Goal: Book appointment/travel/reservation

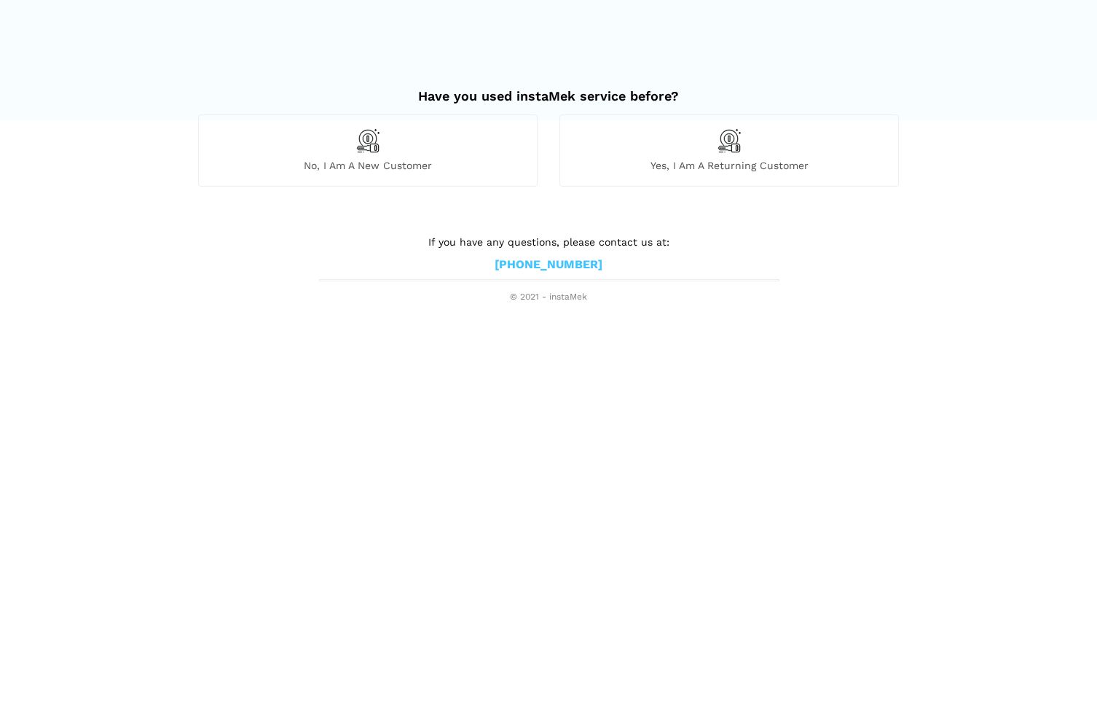
click at [693, 162] on span "Yes, I am a returning customer" at bounding box center [729, 165] width 338 height 13
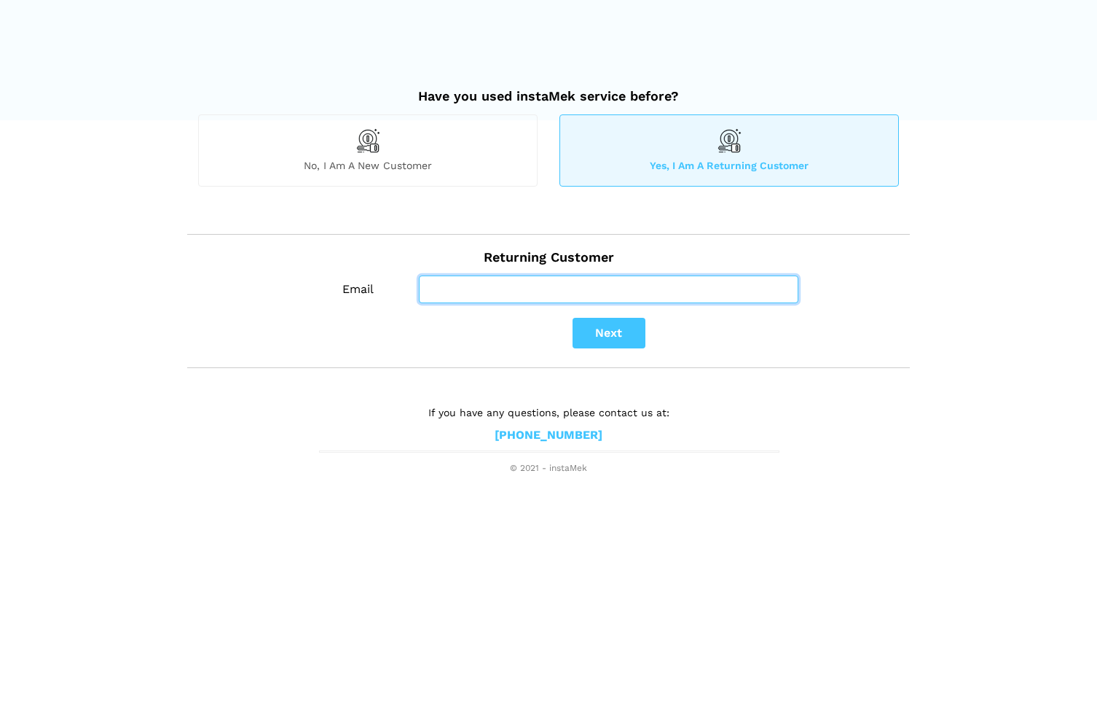
click at [522, 290] on input "Email" at bounding box center [609, 289] width 380 height 28
type input "[EMAIL_ADDRESS][DOMAIN_NAME]"
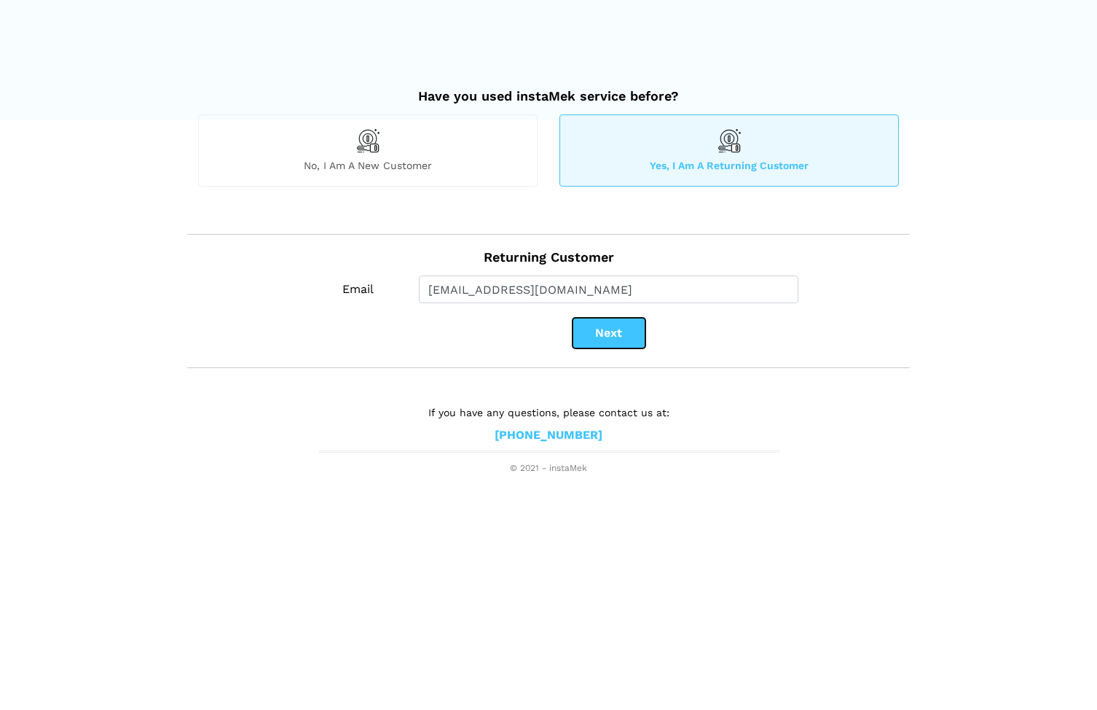
click at [582, 329] on button "Next" at bounding box center [609, 333] width 73 height 31
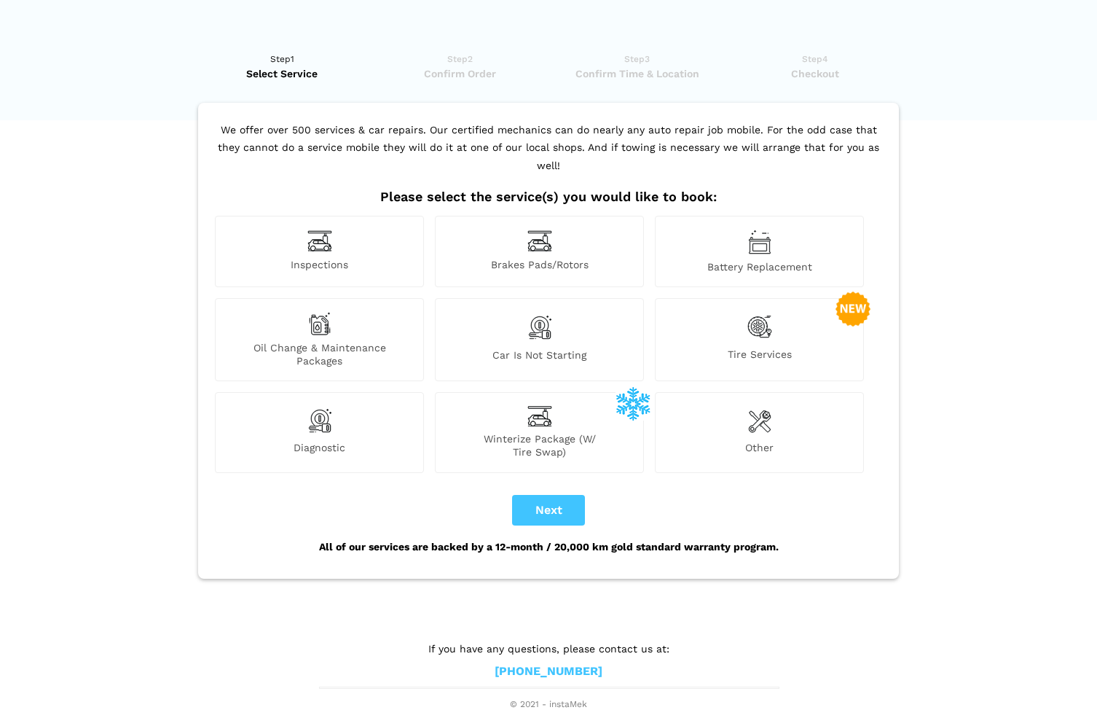
click at [312, 341] on span "Oil Change & Maintenance Packages" at bounding box center [320, 354] width 208 height 26
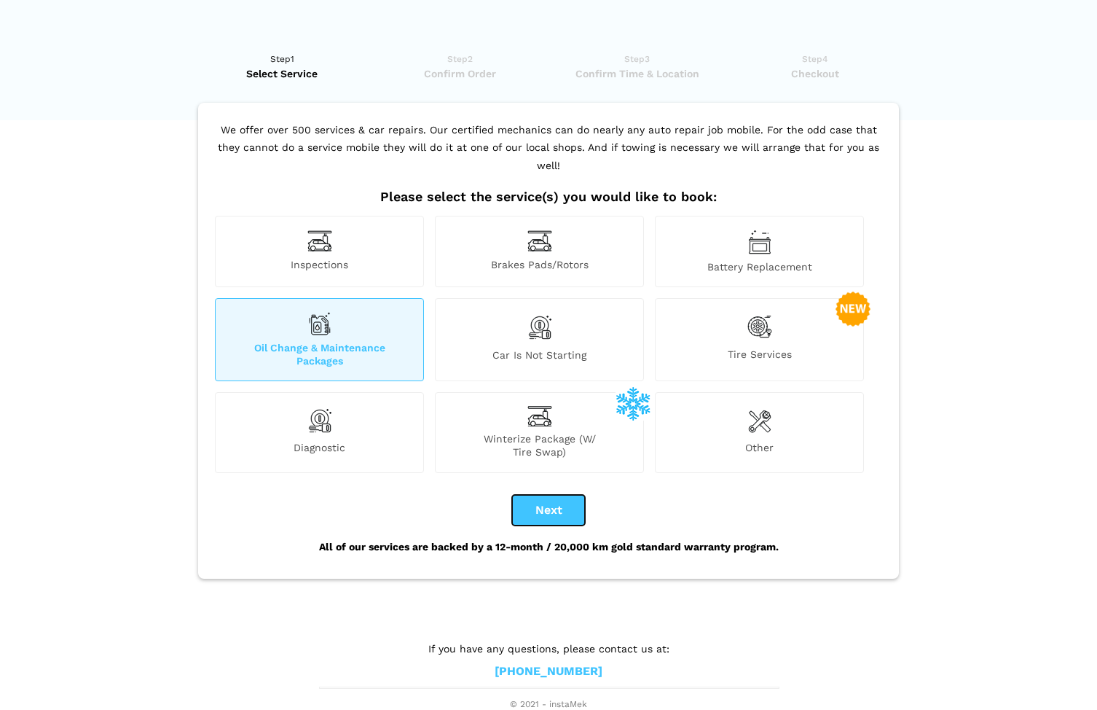
click at [544, 495] on button "Next" at bounding box center [548, 510] width 73 height 31
checkbox input "true"
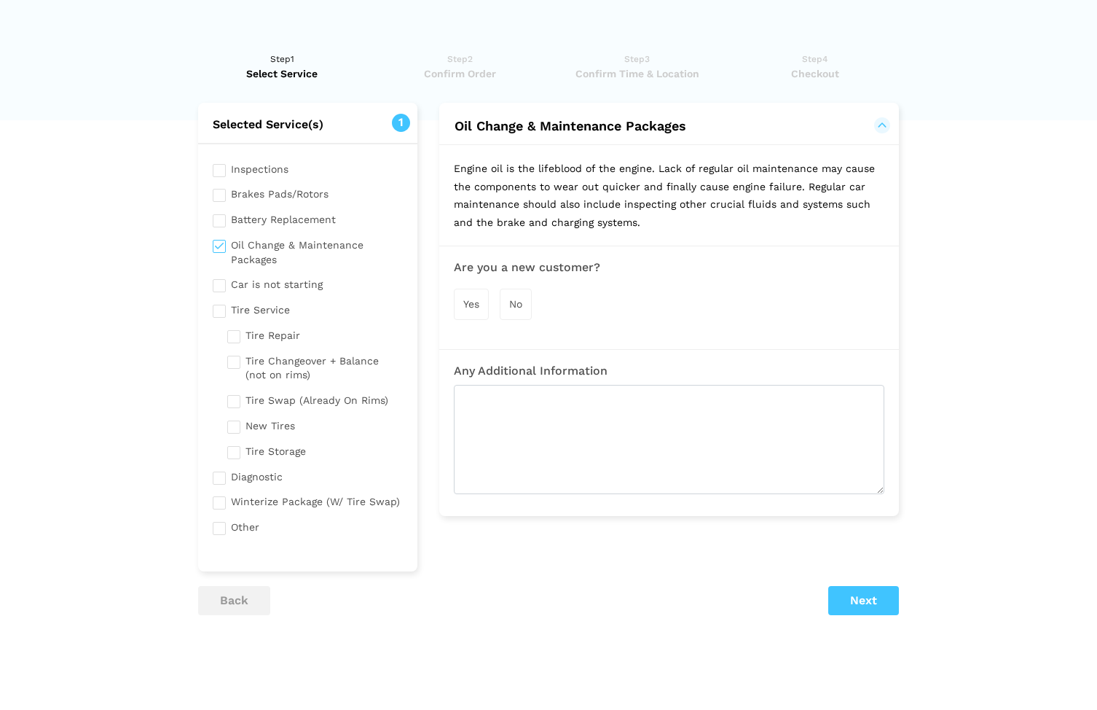
click at [220, 168] on input "checkbox" at bounding box center [308, 168] width 190 height 18
checkbox input "true"
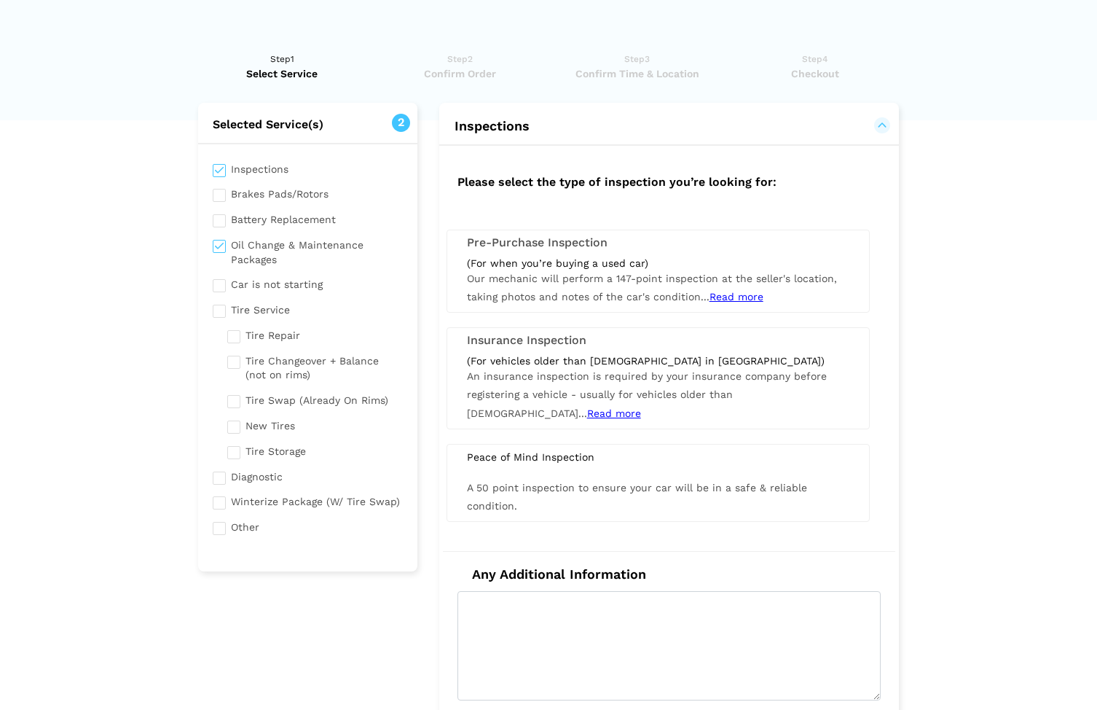
click at [221, 246] on input "checkbox" at bounding box center [308, 251] width 190 height 32
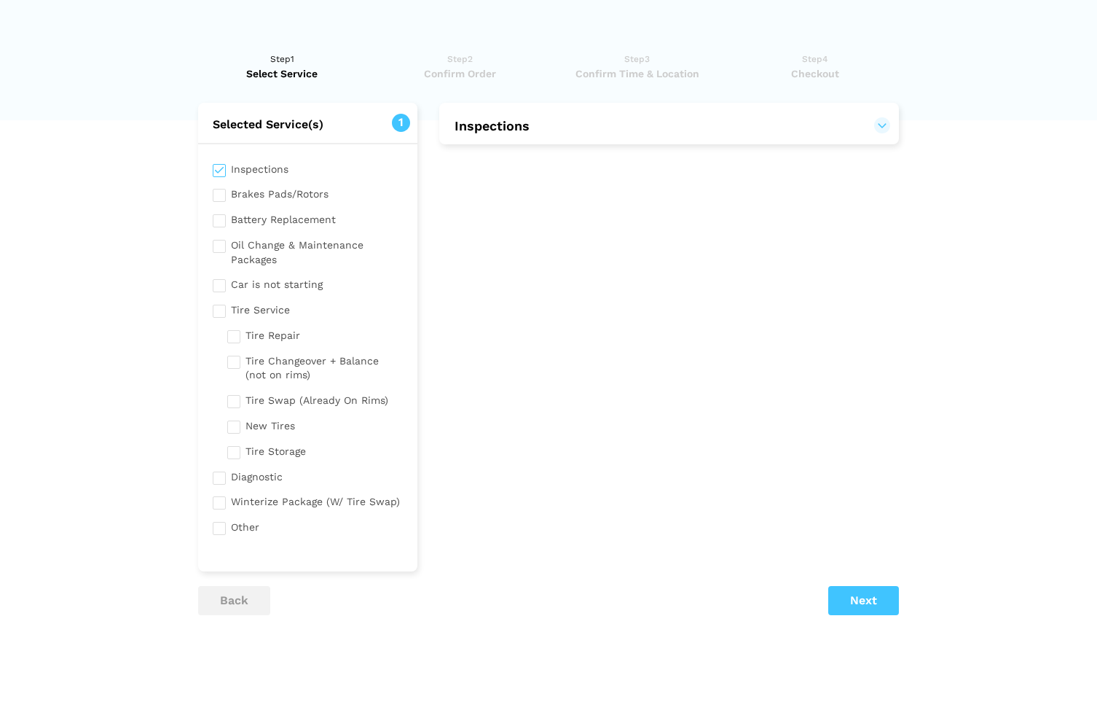
click at [476, 135] on h2 "Inspections" at bounding box center [669, 124] width 460 height 43
click at [884, 122] on button "Inspections" at bounding box center [669, 125] width 431 height 17
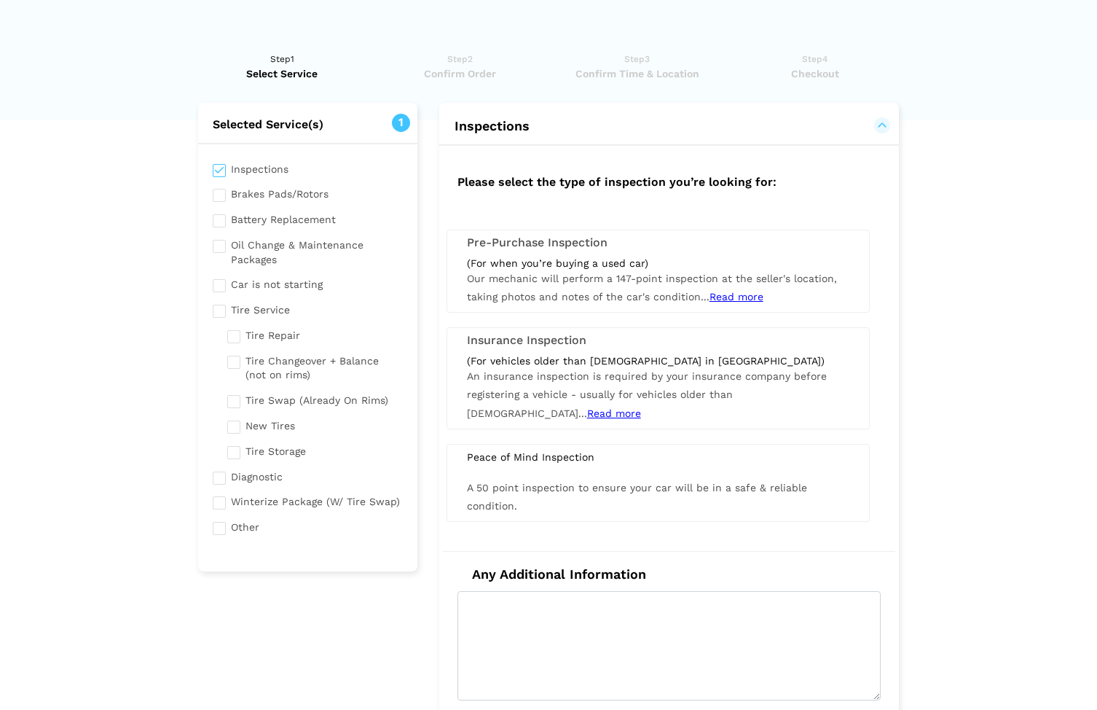
click at [538, 482] on span "A 50 point inspection to ensure your car will be in a safe & reliable condition." at bounding box center [637, 497] width 340 height 30
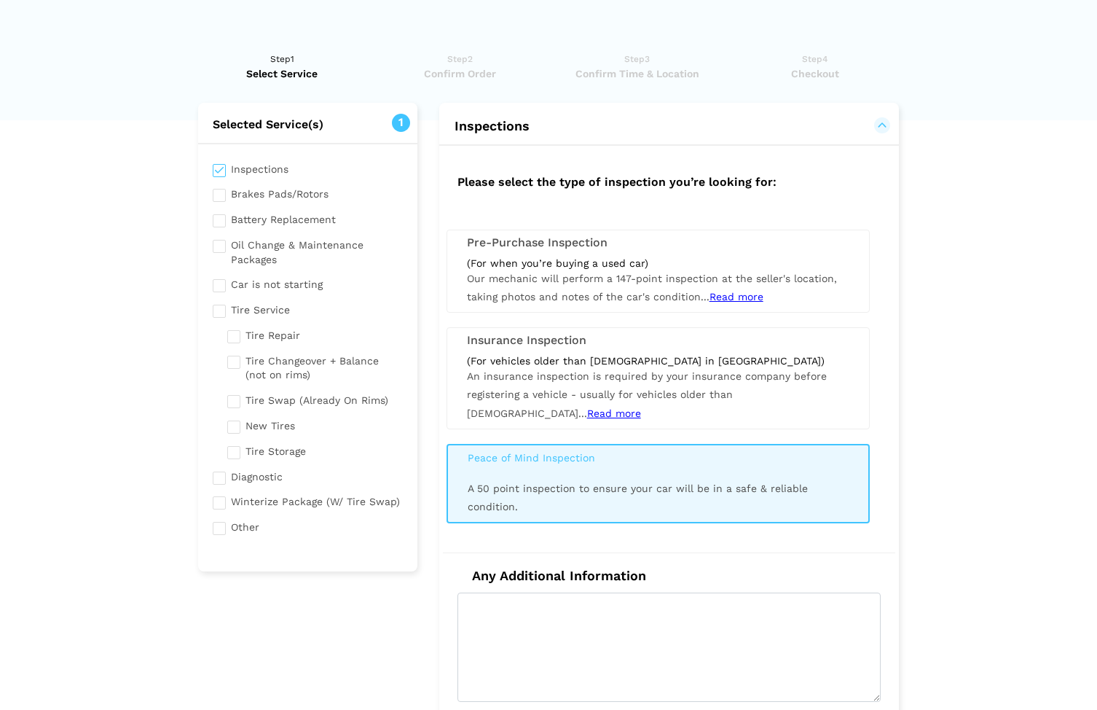
click at [217, 245] on input "checkbox" at bounding box center [308, 251] width 190 height 32
checkbox input "true"
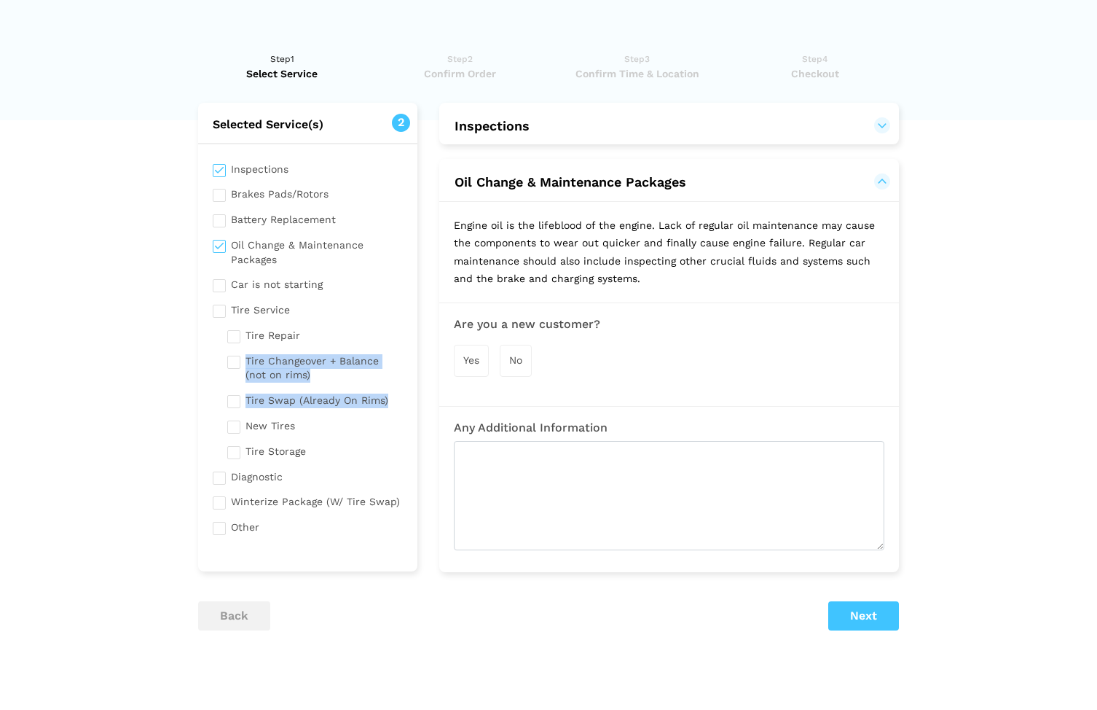
drag, startPoint x: 410, startPoint y: 348, endPoint x: 410, endPoint y: 401, distance: 52.5
click at [410, 401] on div "Inspections Brakes Pads/Rotors Battery Replacement Oil Change & Maintenance Pac…" at bounding box center [307, 350] width 219 height 413
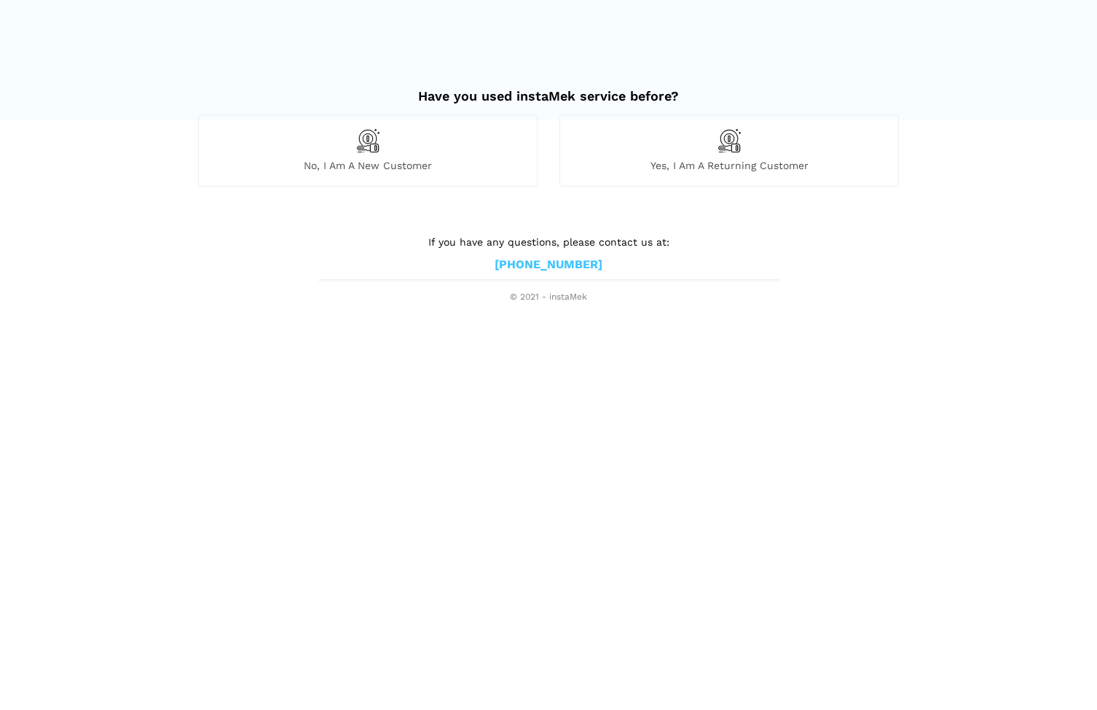
click at [686, 146] on div "Yes, I am a returning customer" at bounding box center [730, 149] width 340 height 71
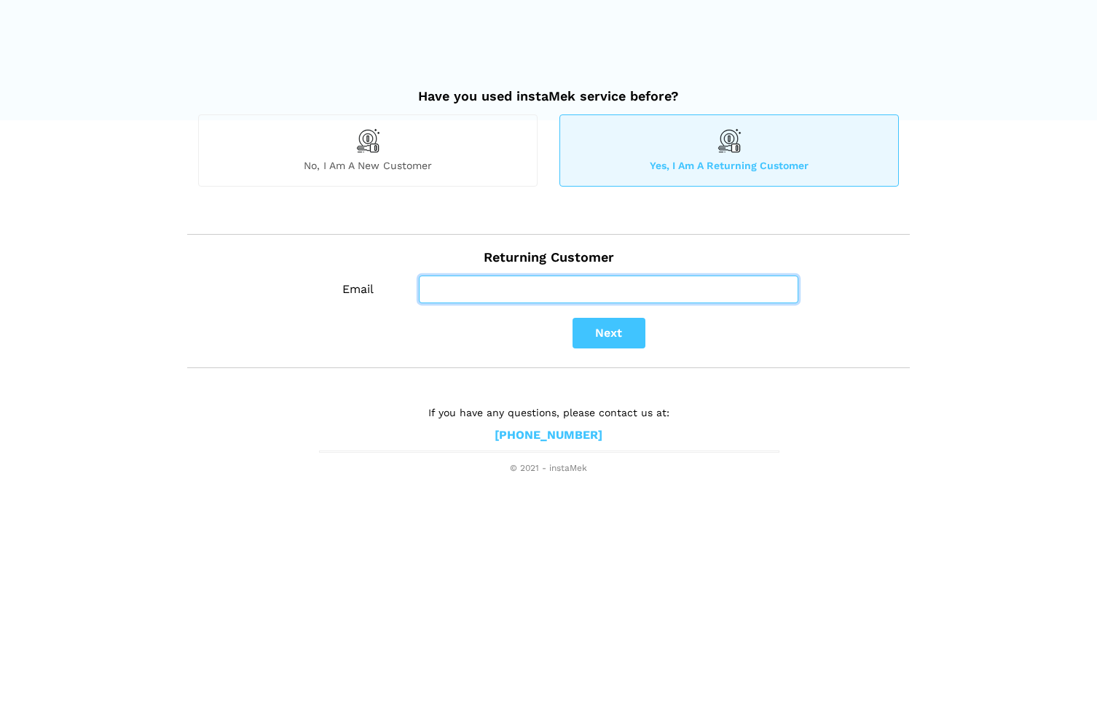
click at [575, 287] on input "Email" at bounding box center [609, 289] width 380 height 28
type input "[EMAIL_ADDRESS][DOMAIN_NAME]"
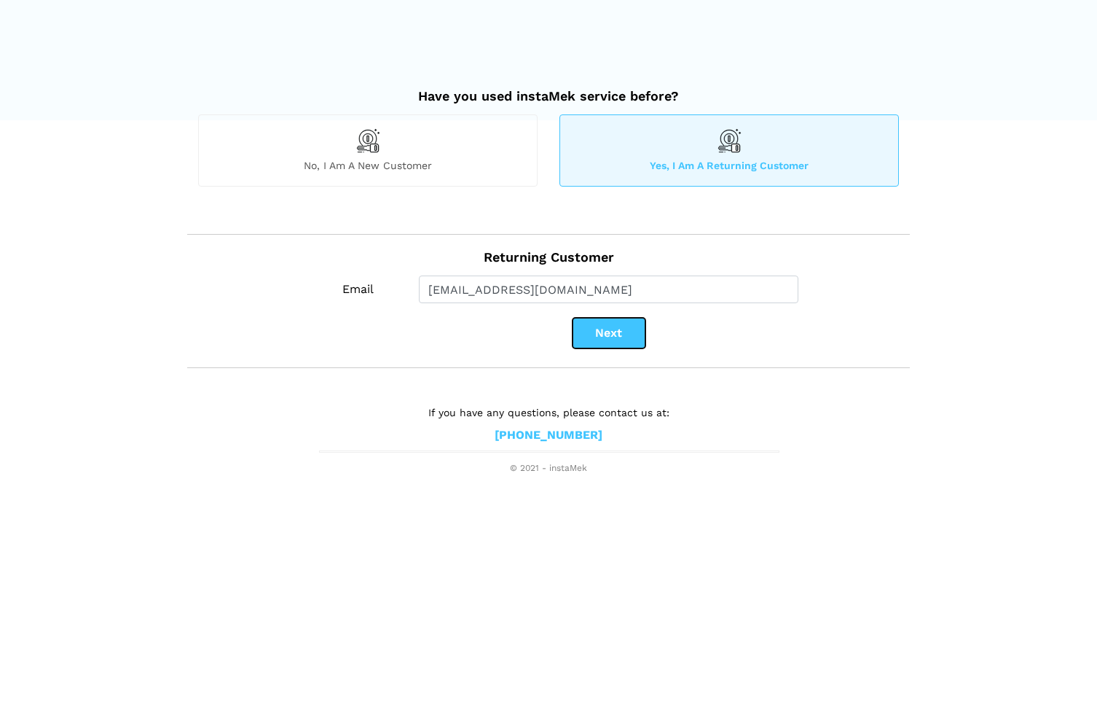
click at [603, 331] on button "Next" at bounding box center [609, 333] width 73 height 31
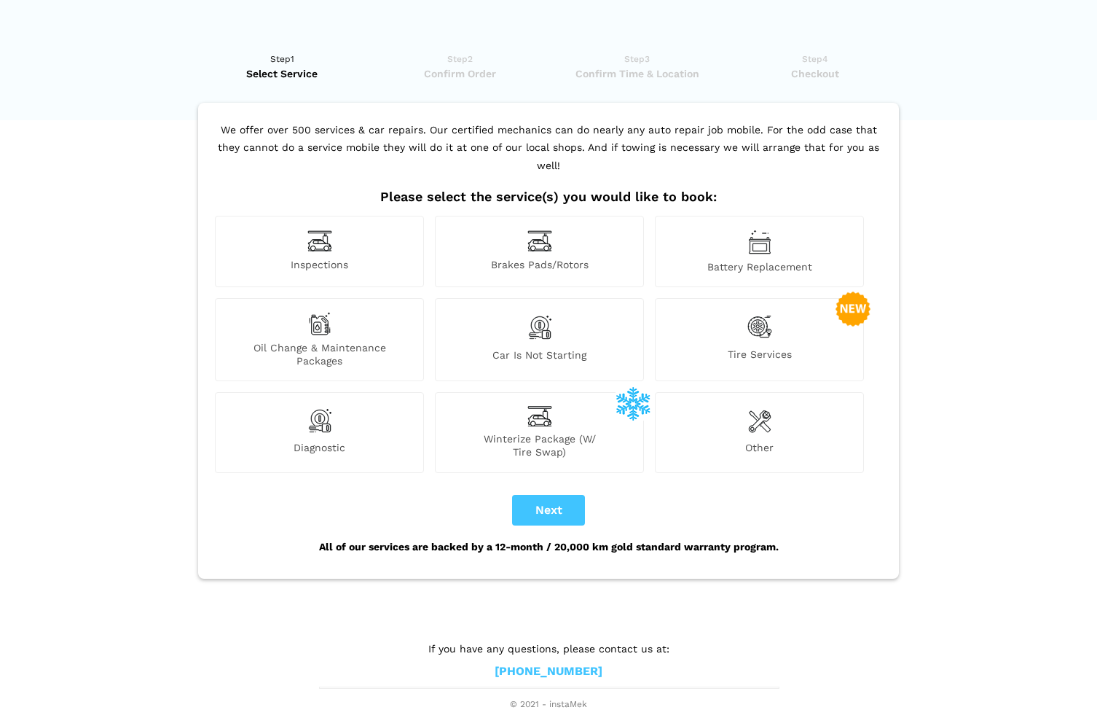
click at [342, 341] on span "Oil Change & Maintenance Packages" at bounding box center [320, 354] width 208 height 26
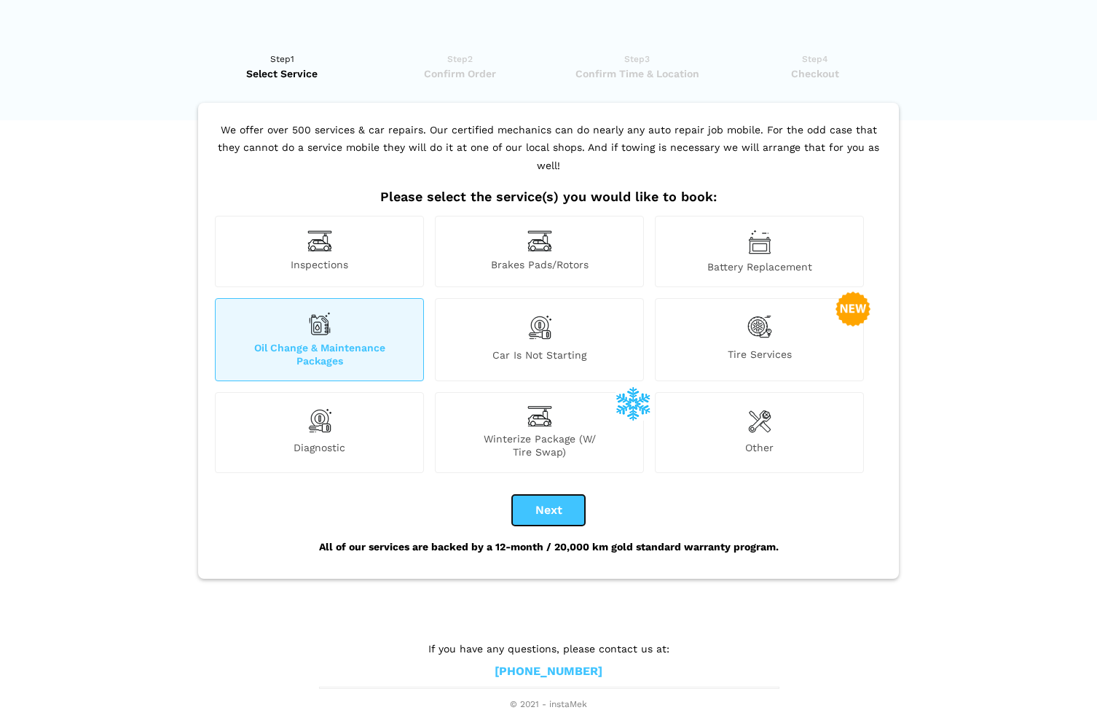
click at [552, 495] on button "Next" at bounding box center [548, 510] width 73 height 31
checkbox input "false"
checkbox input "true"
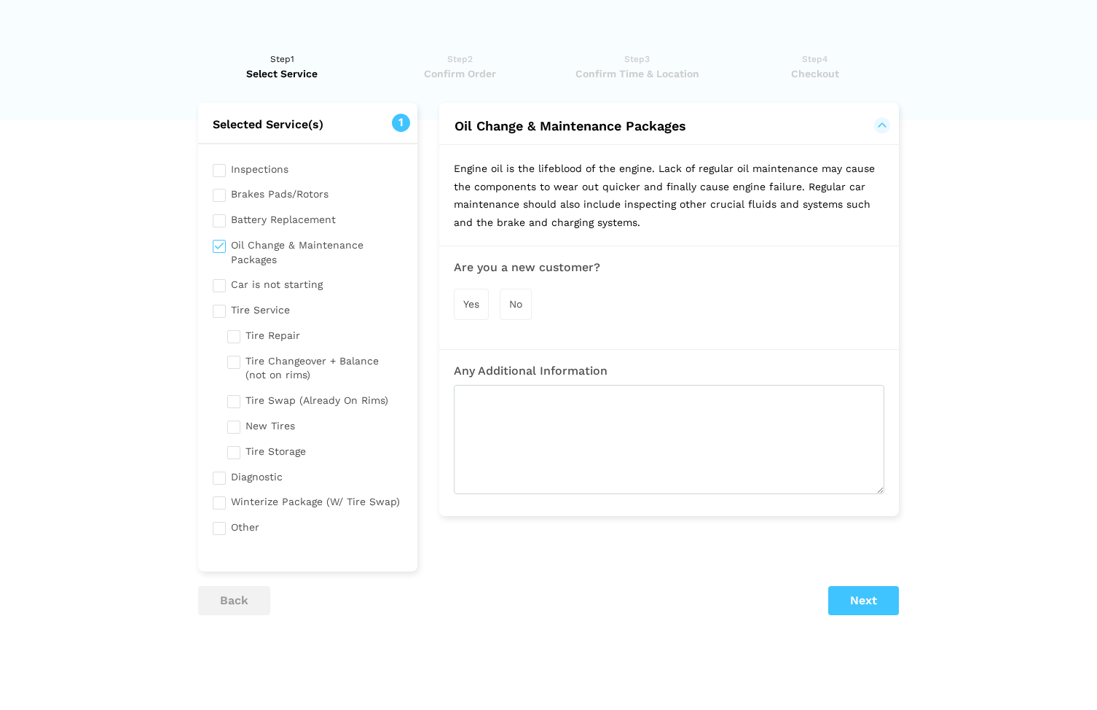
click at [219, 503] on input "checkbox" at bounding box center [308, 500] width 190 height 18
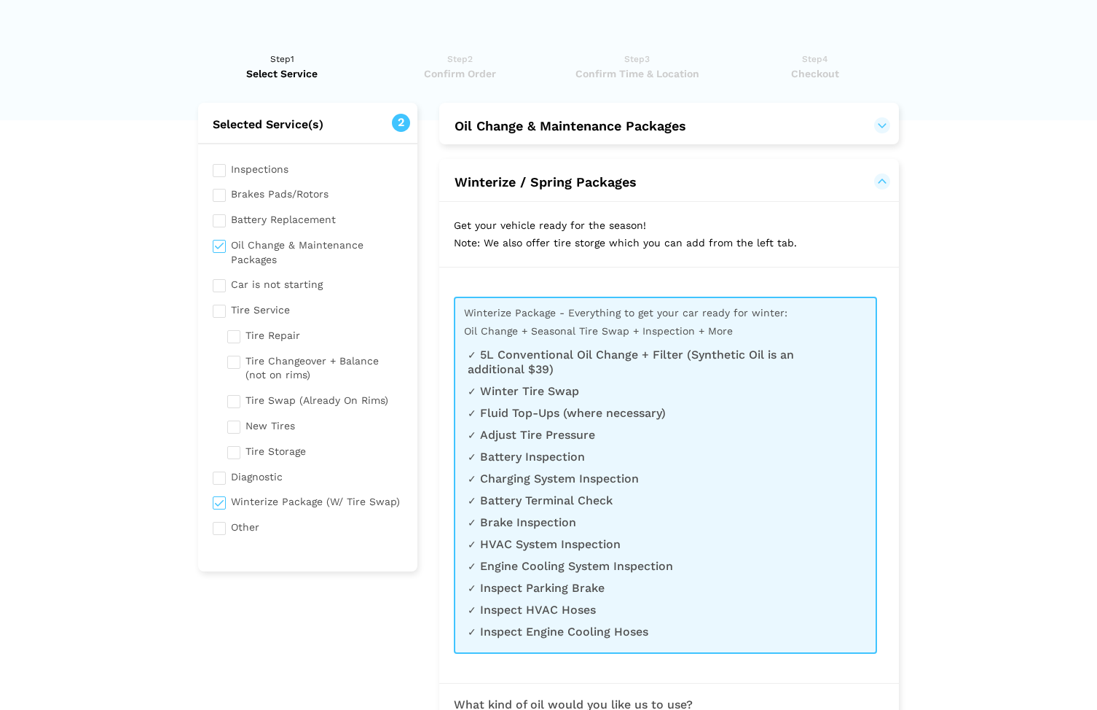
click at [221, 503] on input "checkbox" at bounding box center [308, 500] width 190 height 18
checkbox input "false"
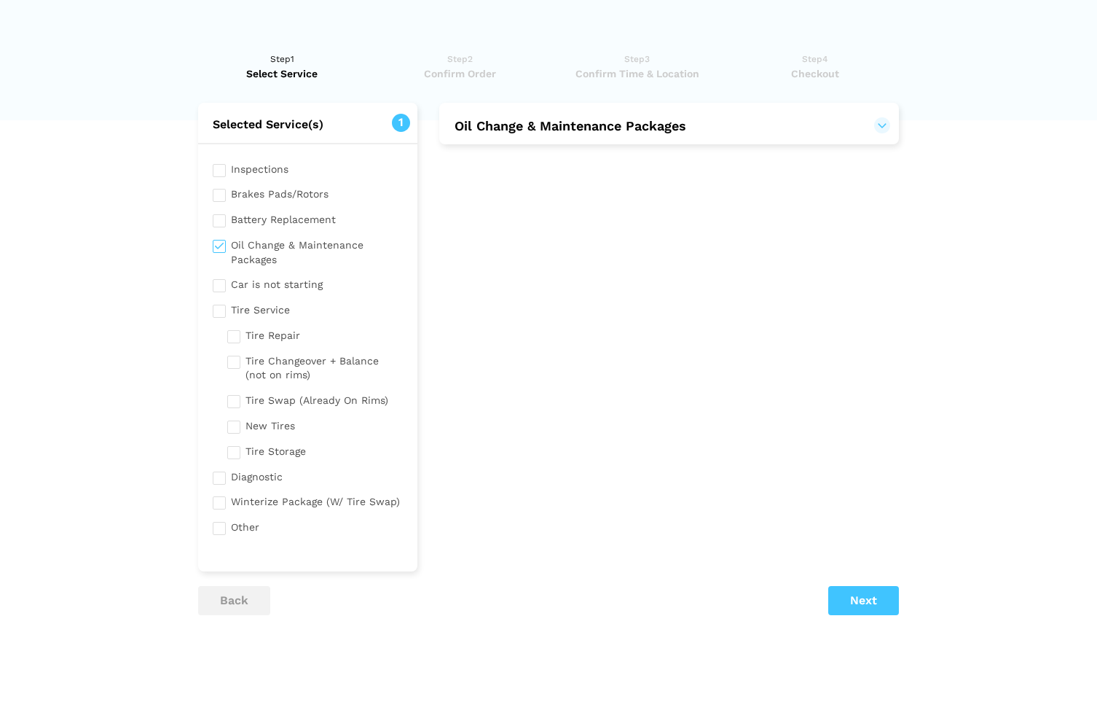
click at [250, 240] on input "checkbox" at bounding box center [308, 251] width 190 height 32
click at [246, 243] on input "checkbox" at bounding box center [308, 251] width 190 height 32
checkbox input "true"
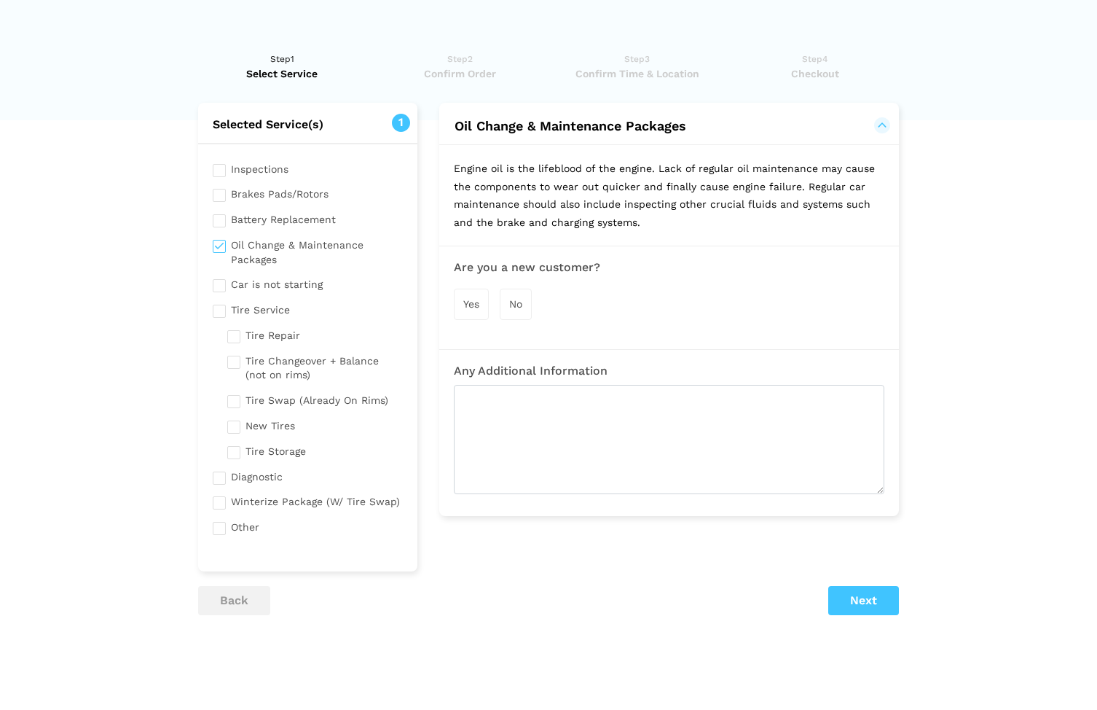
click at [514, 307] on span "No" at bounding box center [515, 304] width 13 height 12
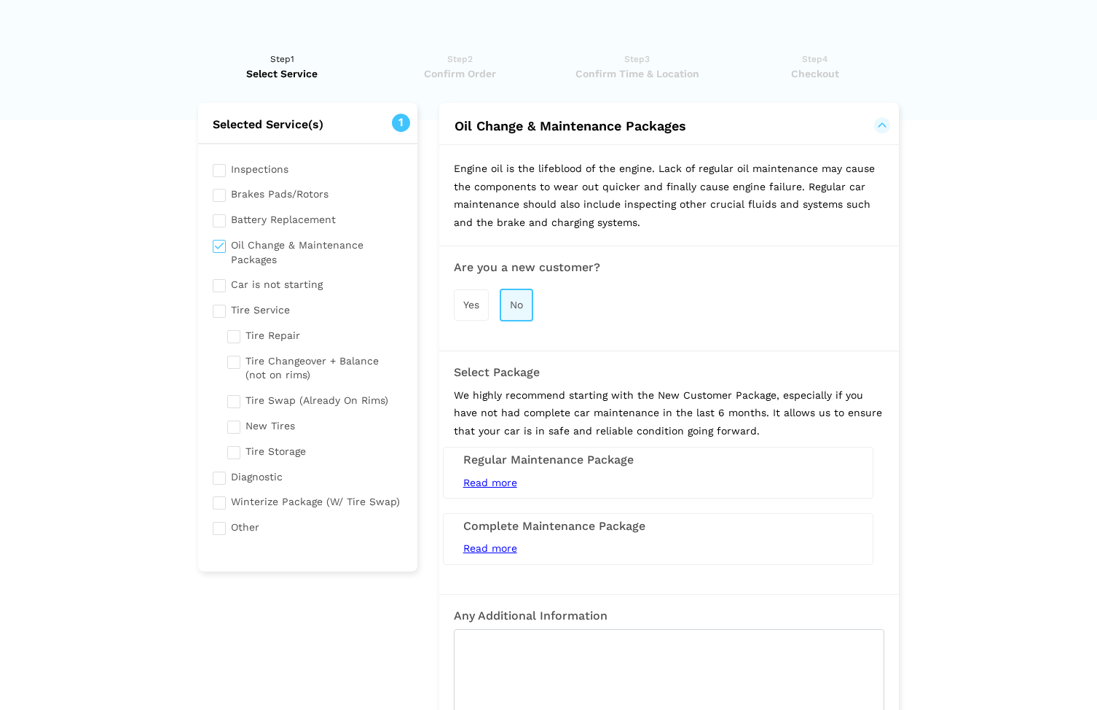
click at [503, 547] on span "Read more" at bounding box center [490, 548] width 54 height 12
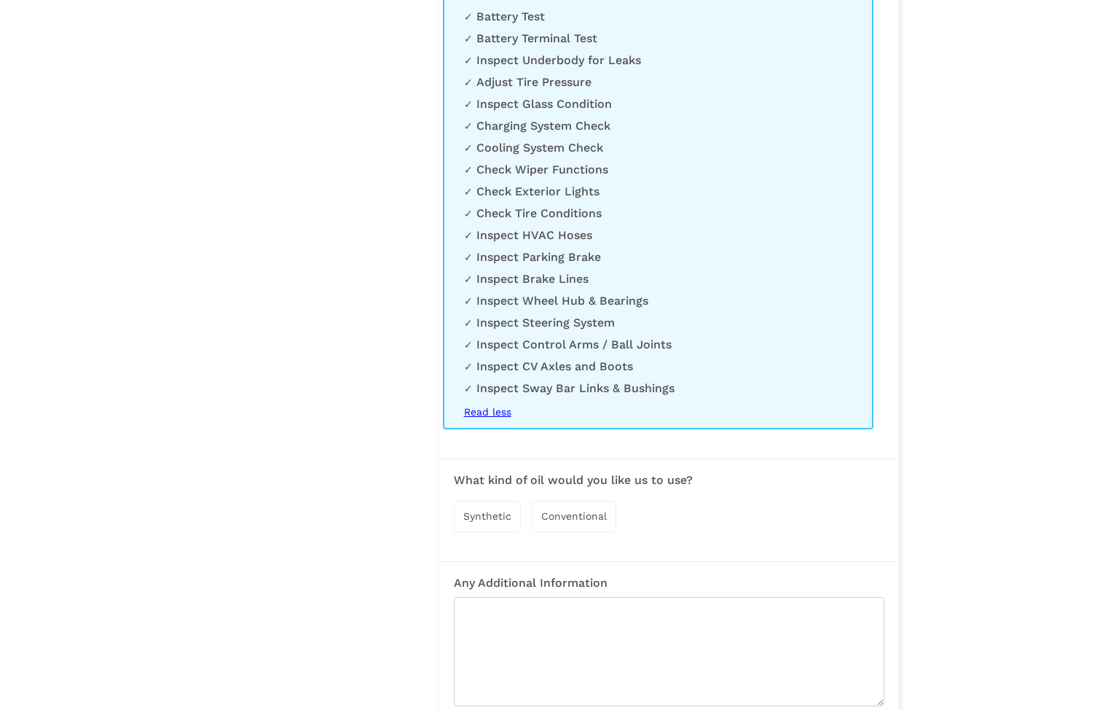
scroll to position [747, 0]
click at [474, 524] on span "Synthetic" at bounding box center [487, 518] width 48 height 12
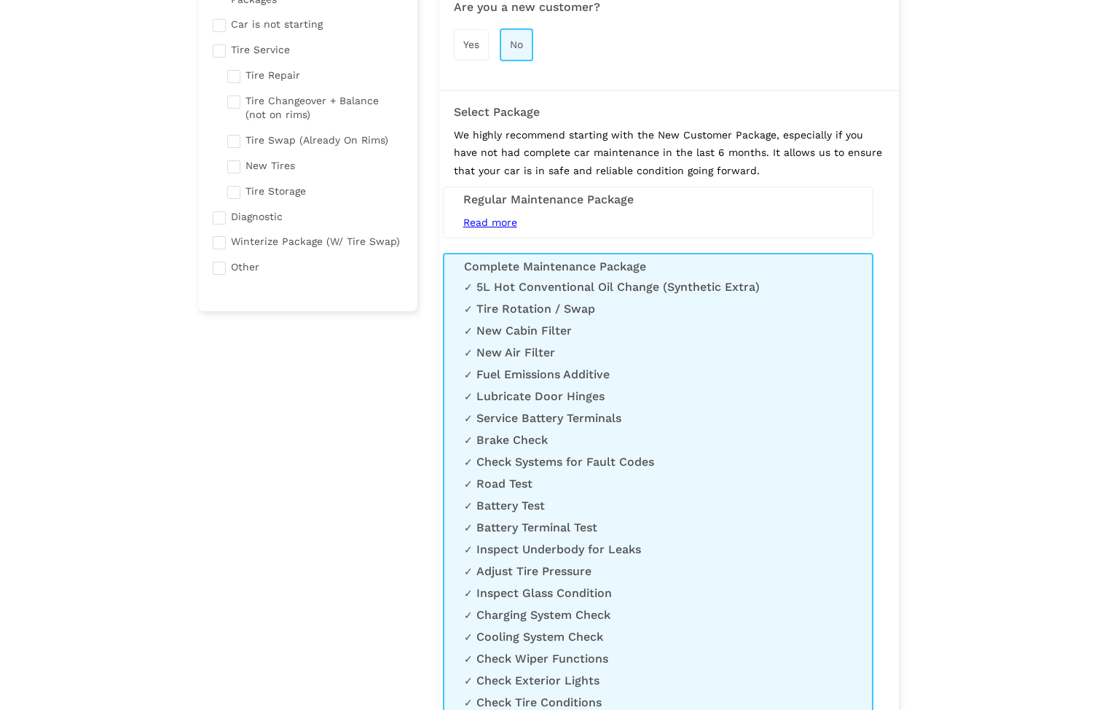
scroll to position [0, 0]
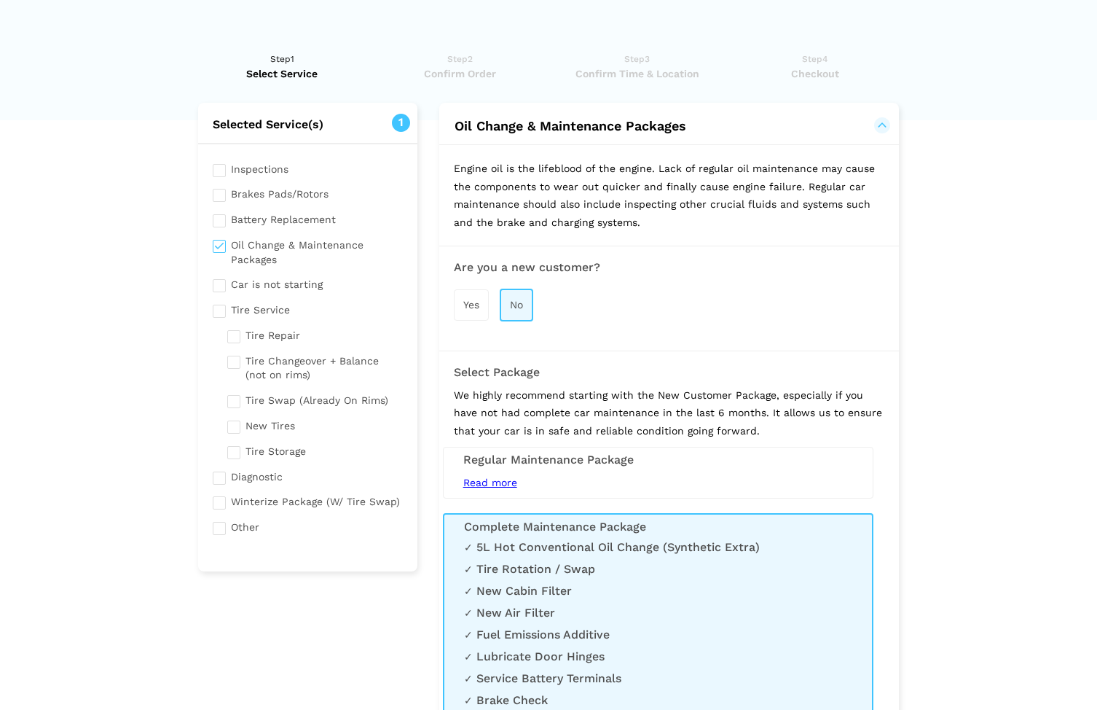
click at [509, 476] on span "Read more" at bounding box center [490, 482] width 54 height 12
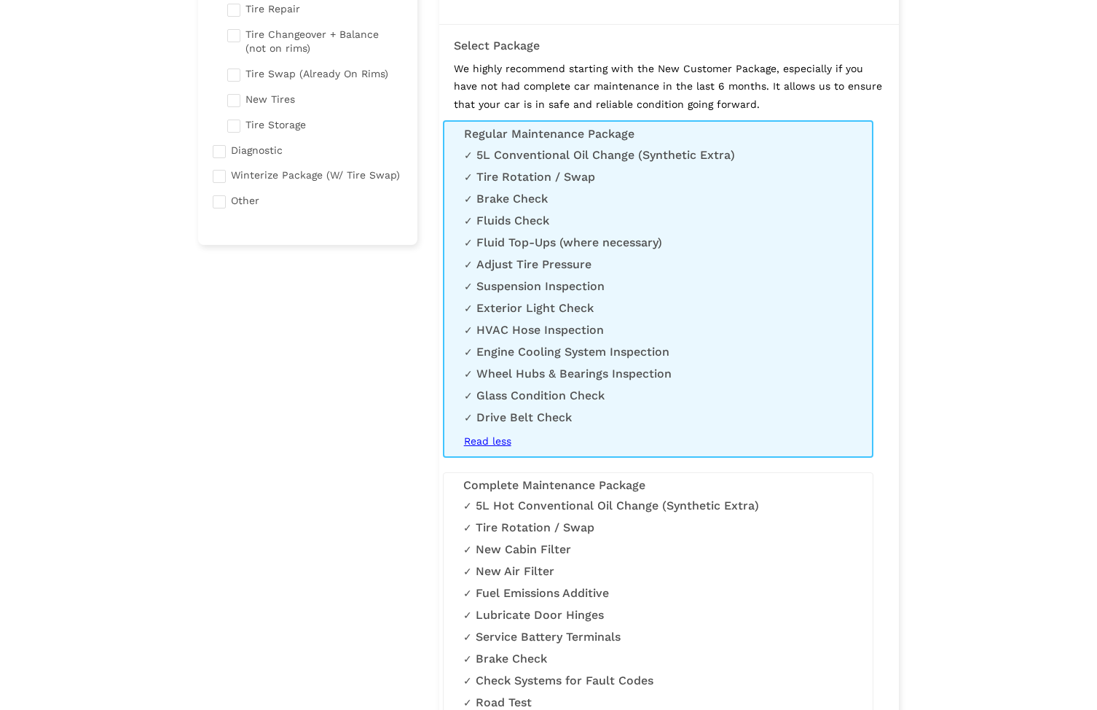
scroll to position [321, 0]
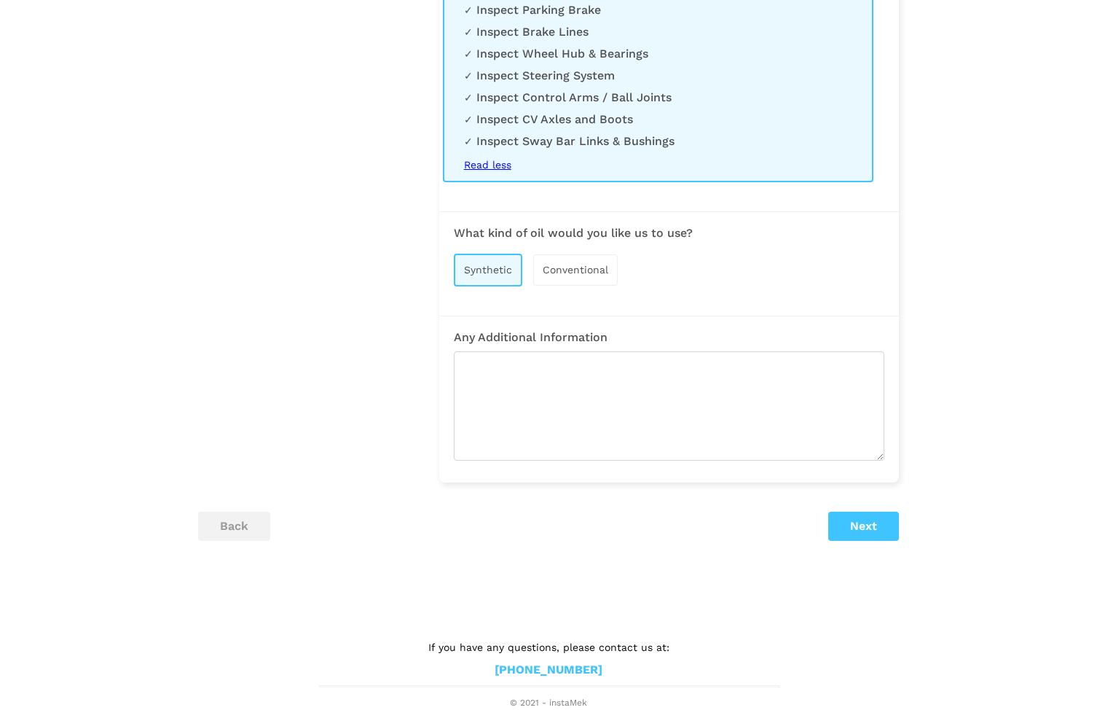
scroll to position [1309, 0]
click at [578, 287] on div "Synthetic Conventional" at bounding box center [669, 269] width 431 height 47
click at [563, 264] on span "Conventional" at bounding box center [576, 270] width 66 height 12
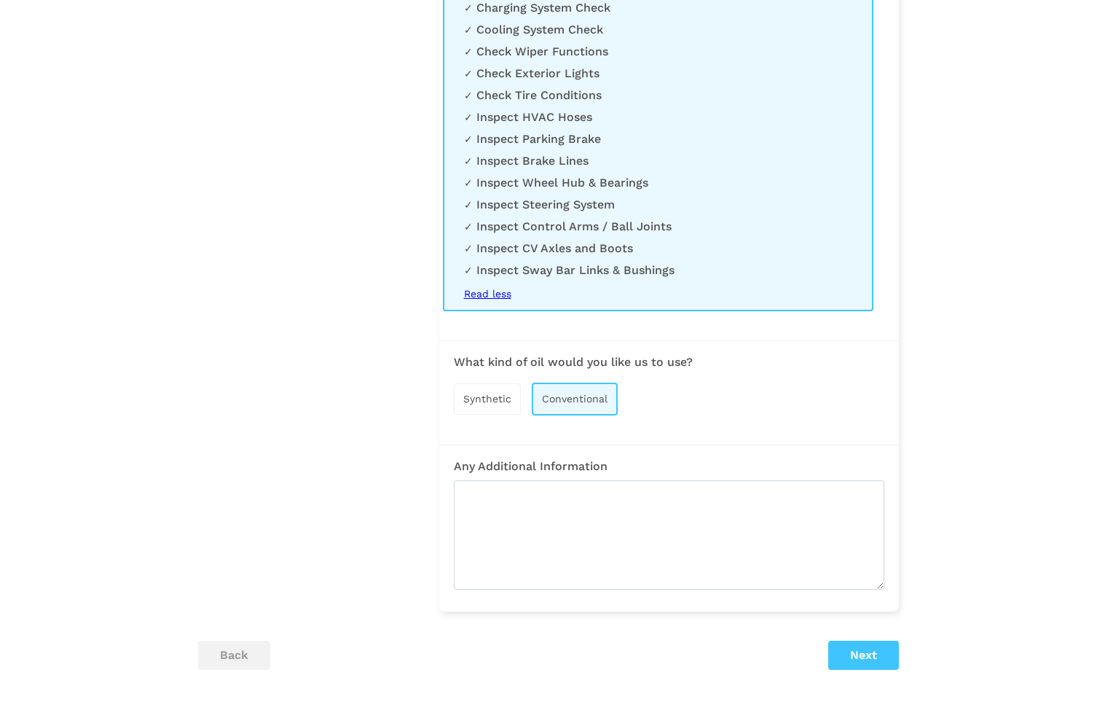
scroll to position [1156, 0]
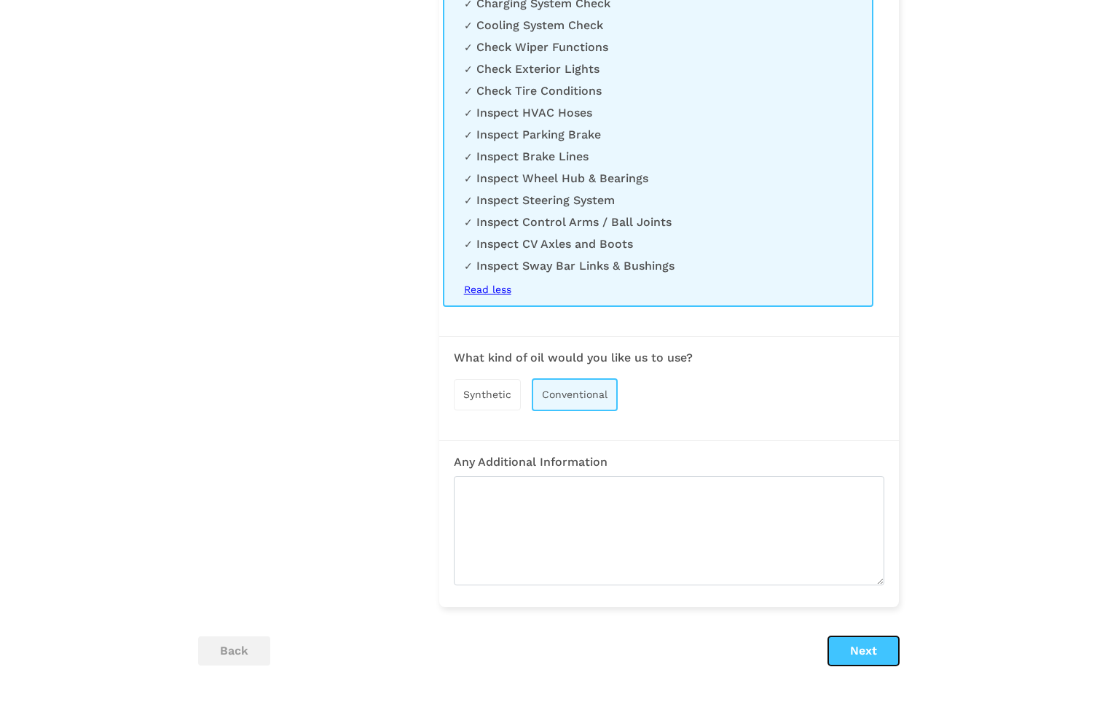
click at [859, 665] on button "Next" at bounding box center [863, 650] width 71 height 29
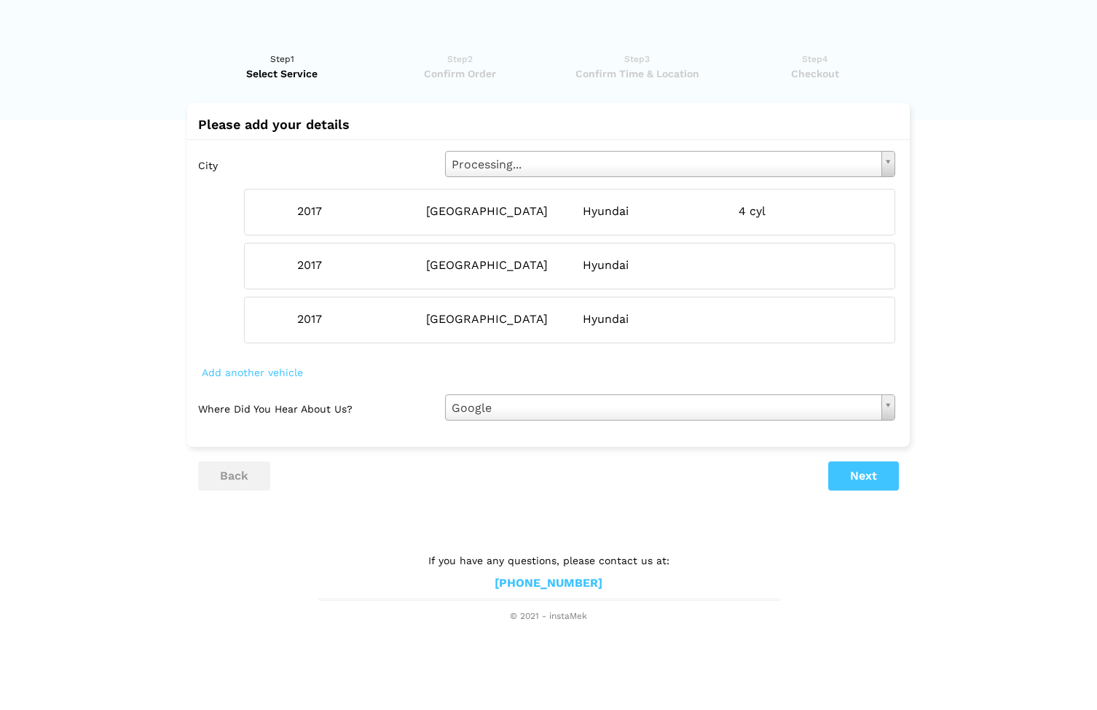
scroll to position [0, 0]
click at [868, 470] on button "Next" at bounding box center [863, 475] width 71 height 29
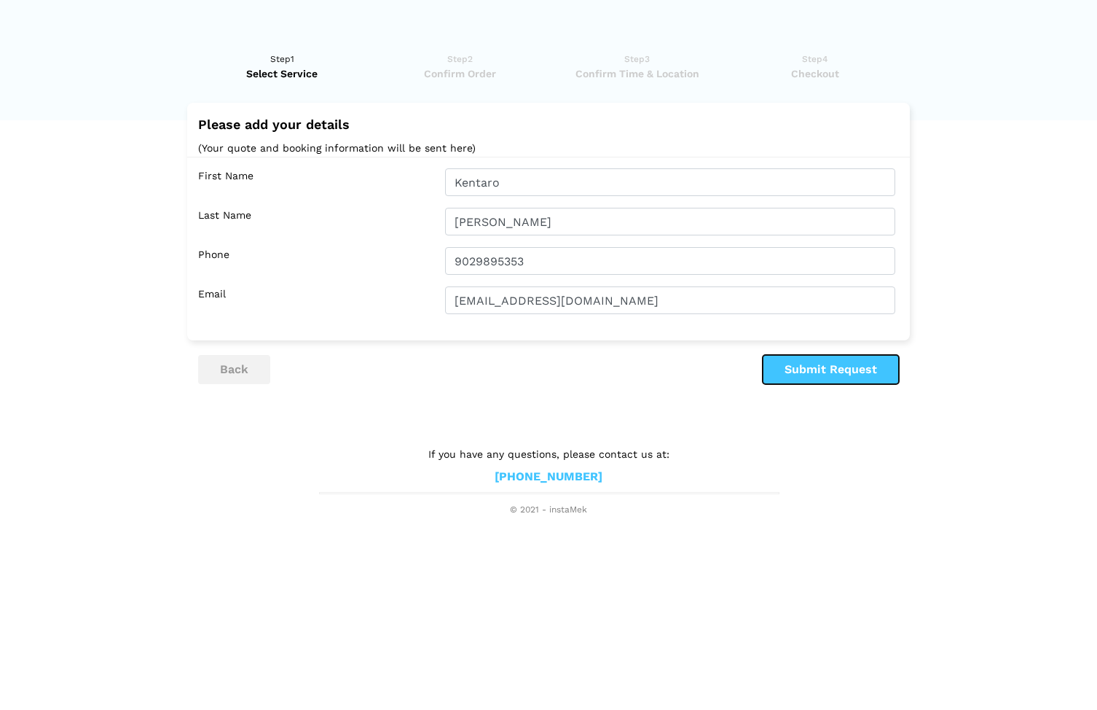
click at [812, 374] on button "Submit Request" at bounding box center [831, 369] width 136 height 29
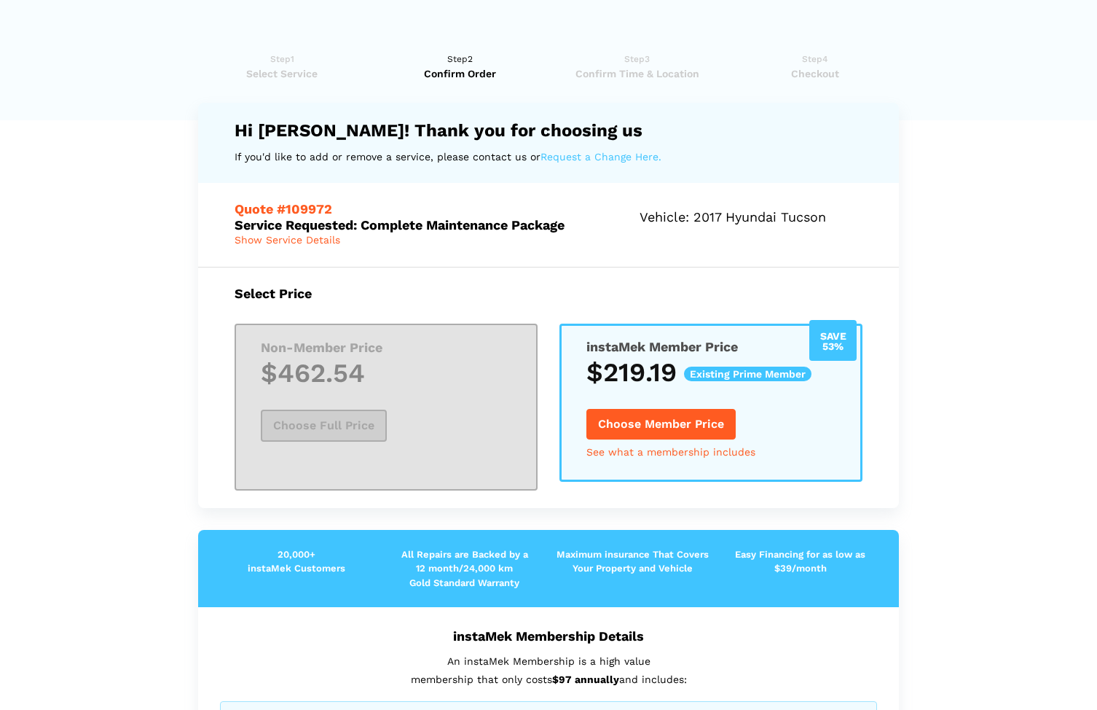
click at [675, 420] on button "Choose Member Price" at bounding box center [660, 424] width 149 height 31
click at [694, 432] on button "Choose Member Price" at bounding box center [660, 424] width 149 height 31
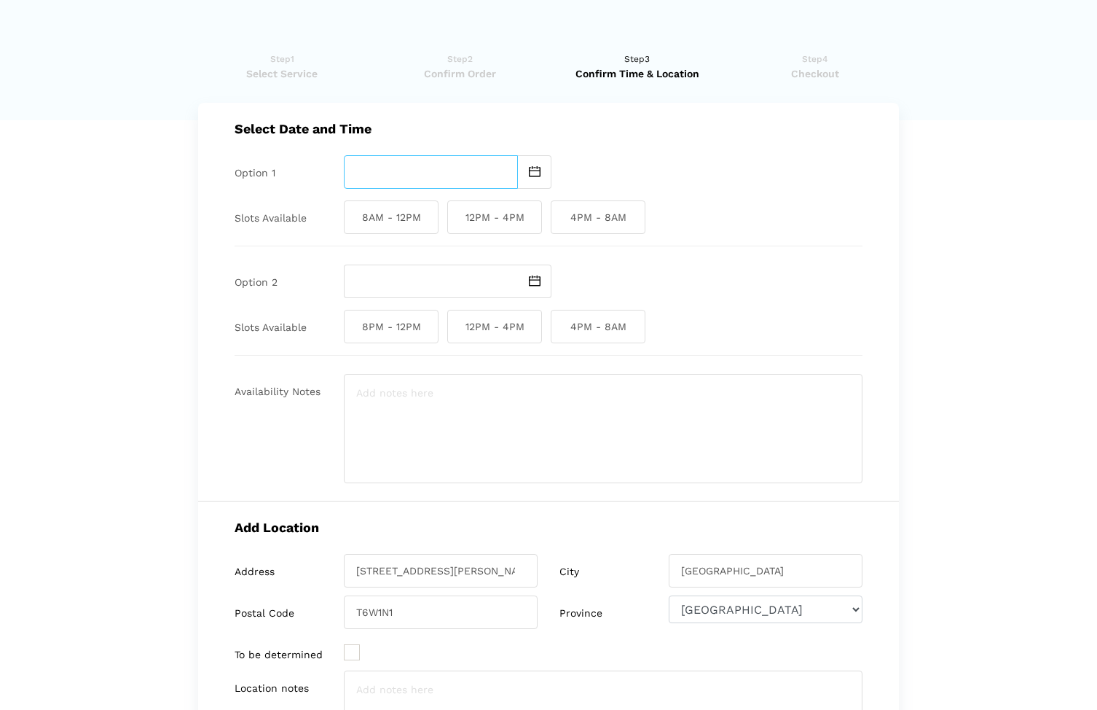
click at [471, 168] on input "text" at bounding box center [431, 172] width 174 height 34
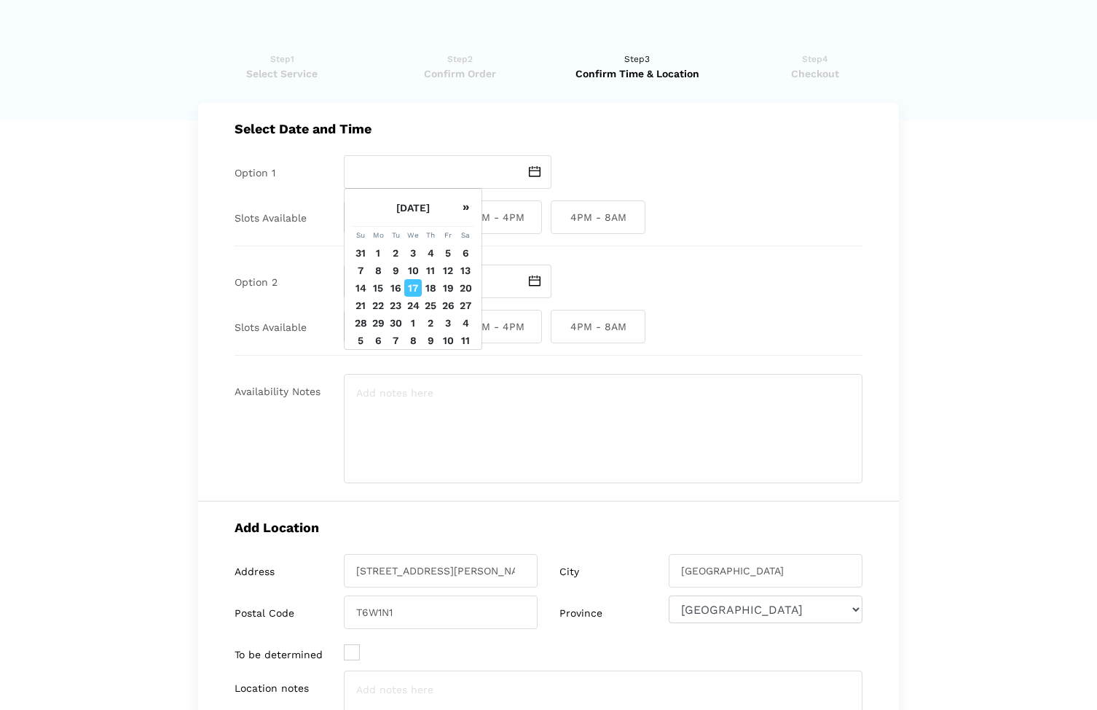
click at [448, 297] on td "19" at bounding box center [447, 287] width 17 height 17
type input "[DATE]"
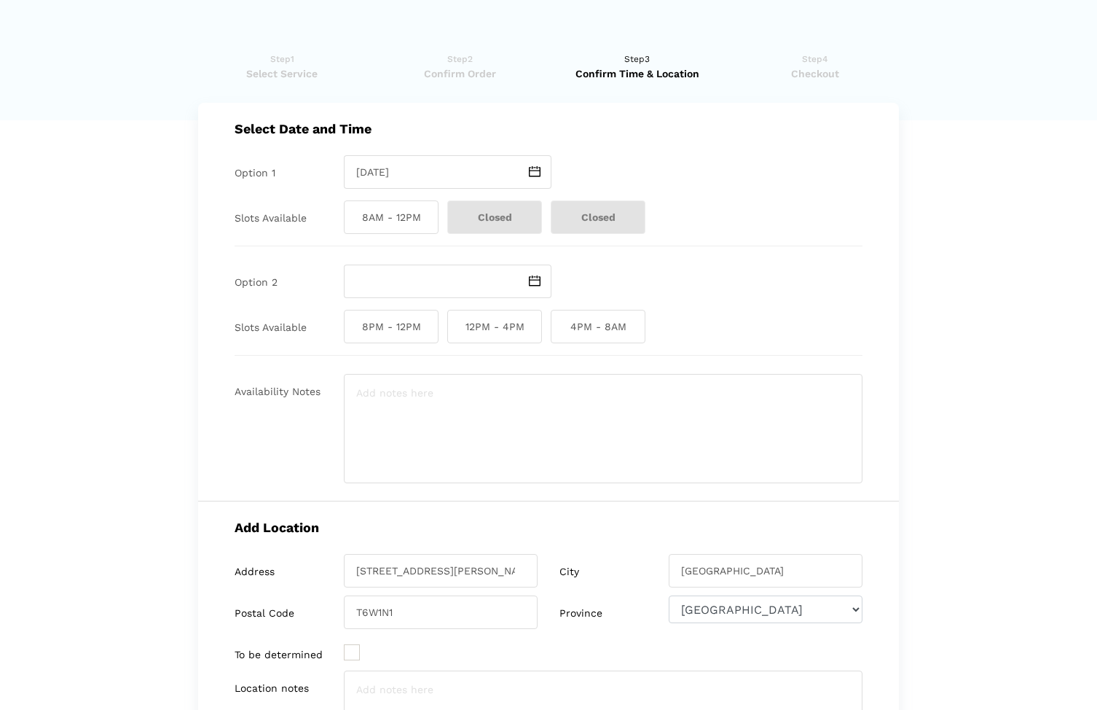
click at [506, 219] on span "Closed" at bounding box center [494, 217] width 95 height 34
click at [537, 286] on span at bounding box center [535, 281] width 34 height 34
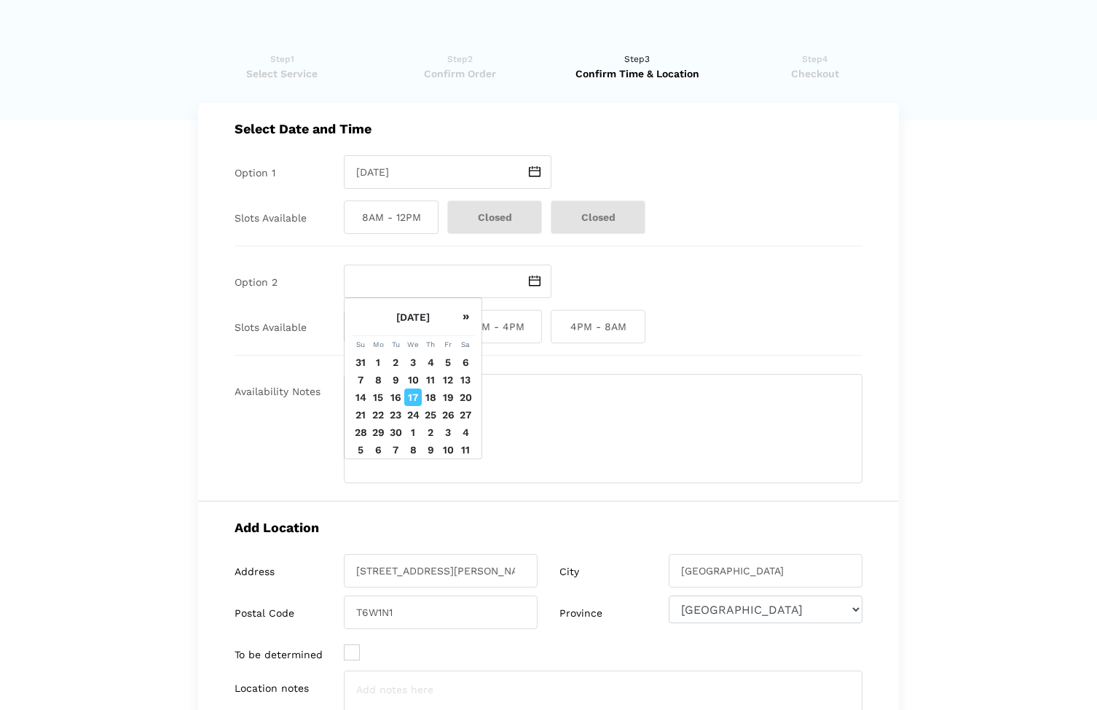
click at [462, 406] on td "20" at bounding box center [465, 396] width 17 height 17
type input "[DATE]"
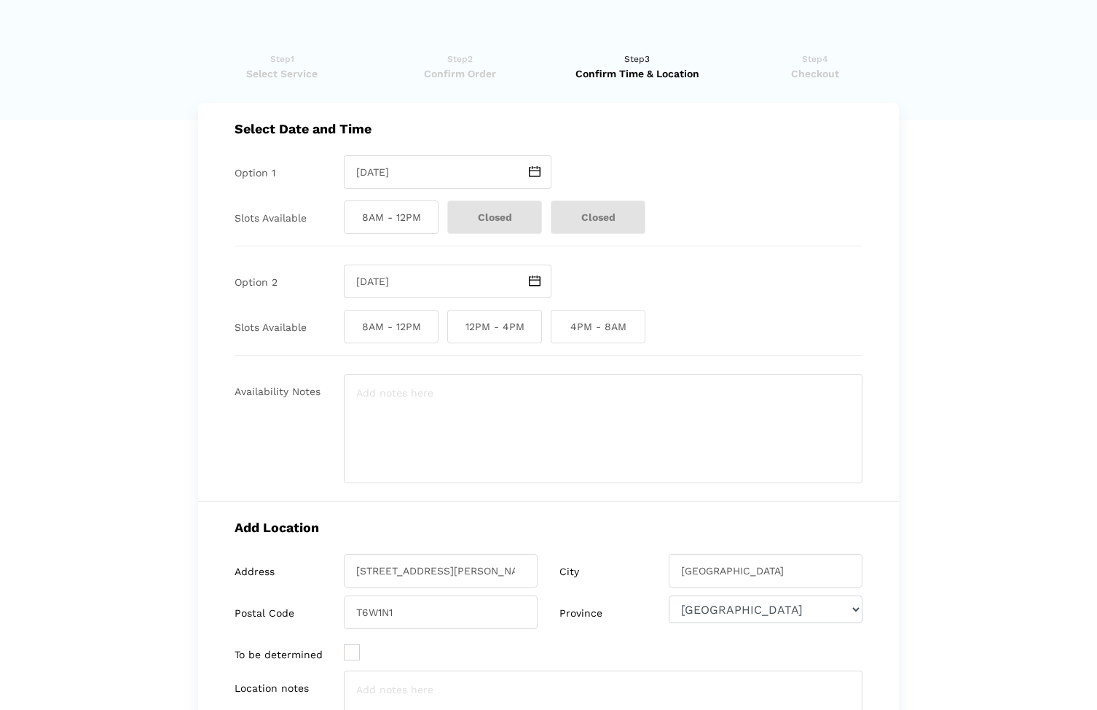
click at [597, 321] on span "4PM - 8AM" at bounding box center [598, 327] width 95 height 34
click at [560, 321] on input "4PM - 8AM" at bounding box center [555, 327] width 9 height 34
checkbox input "true"
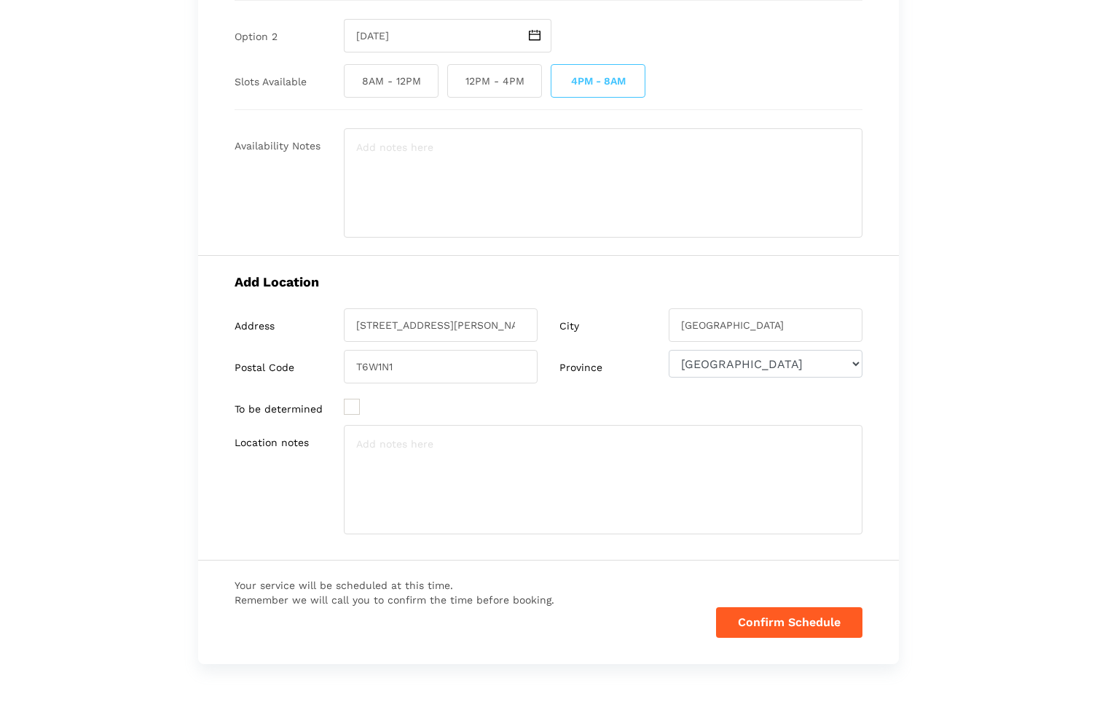
scroll to position [331, 0]
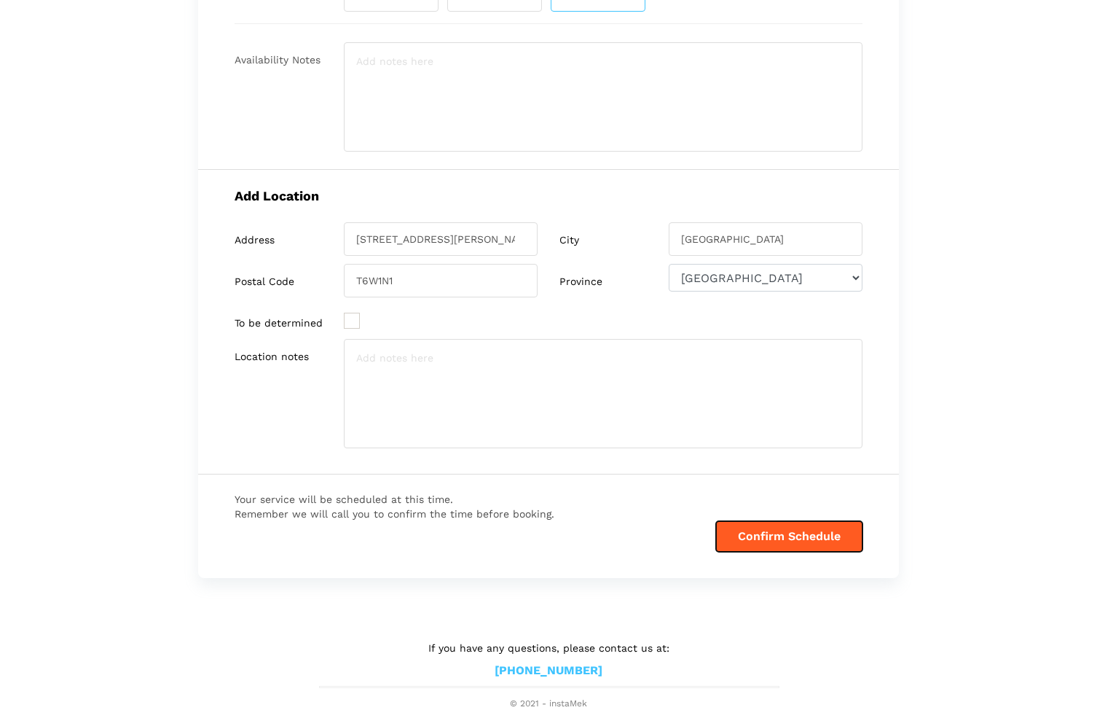
click at [780, 544] on button "Confirm Schedule" at bounding box center [789, 536] width 146 height 31
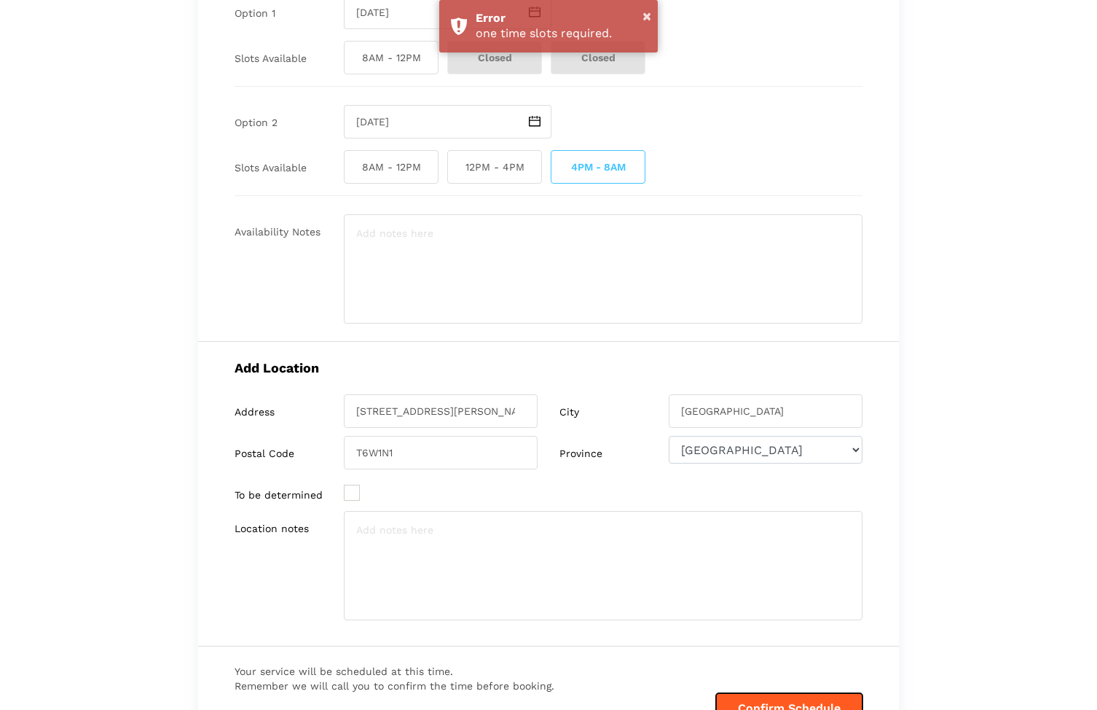
scroll to position [0, 0]
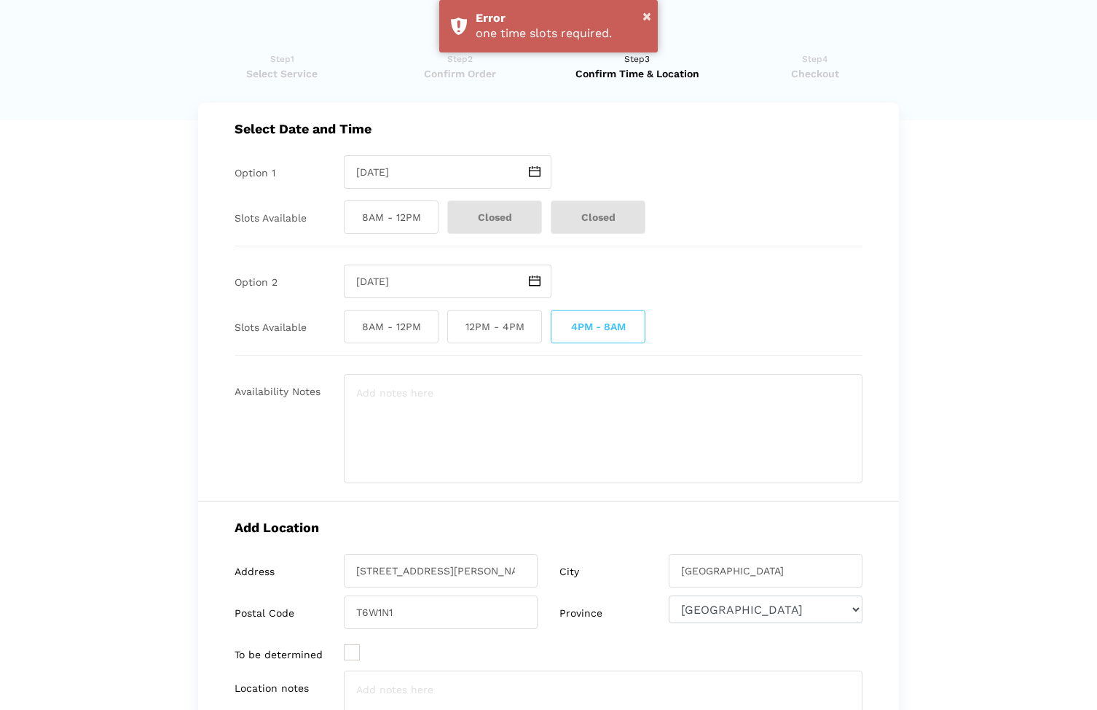
click at [410, 224] on span "8AM - 12PM" at bounding box center [391, 217] width 95 height 34
click at [353, 224] on input "8AM - 12PM" at bounding box center [348, 217] width 9 height 34
checkbox input "true"
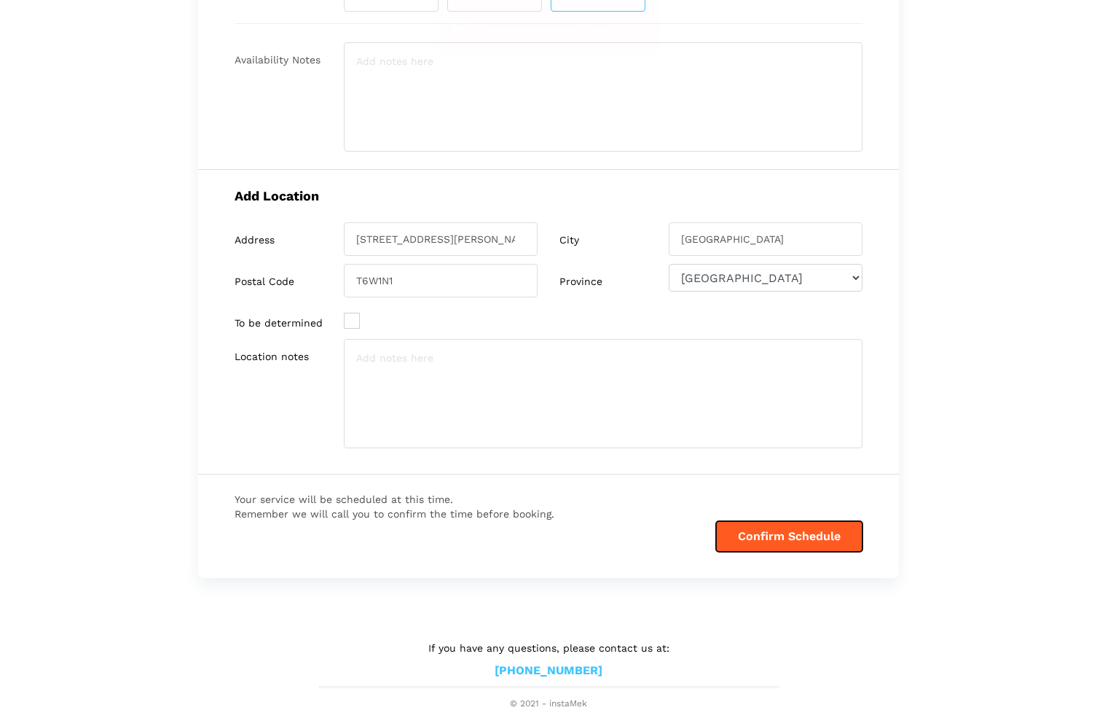
click at [780, 548] on button "Confirm Schedule" at bounding box center [789, 536] width 146 height 31
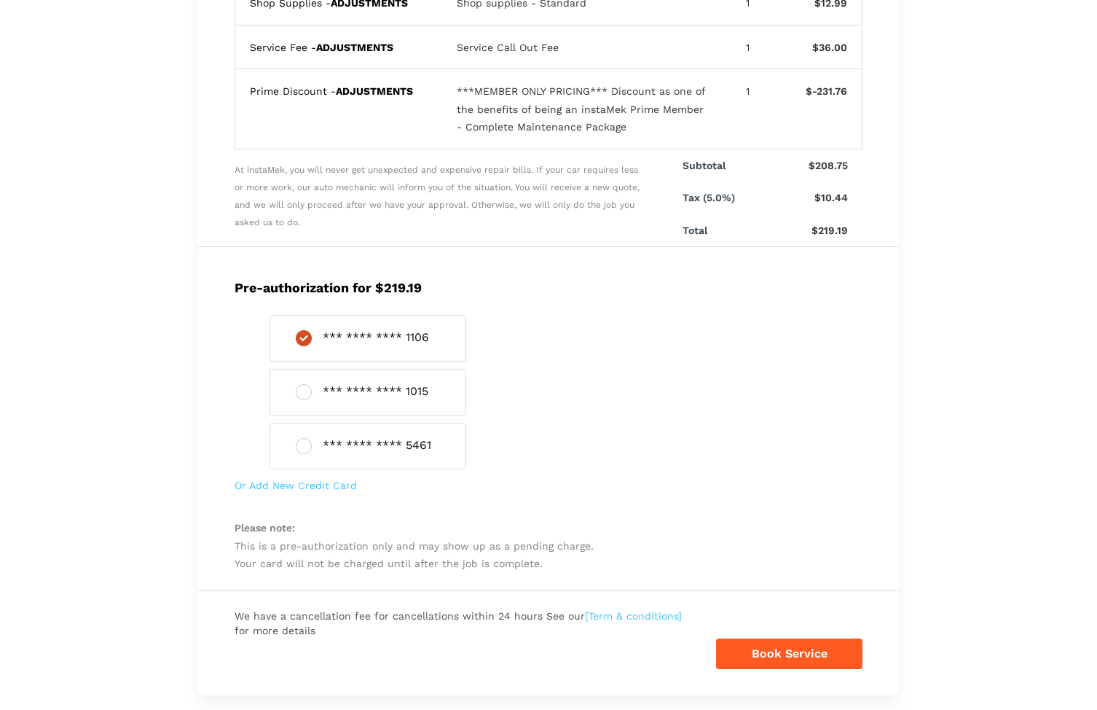
scroll to position [620, 0]
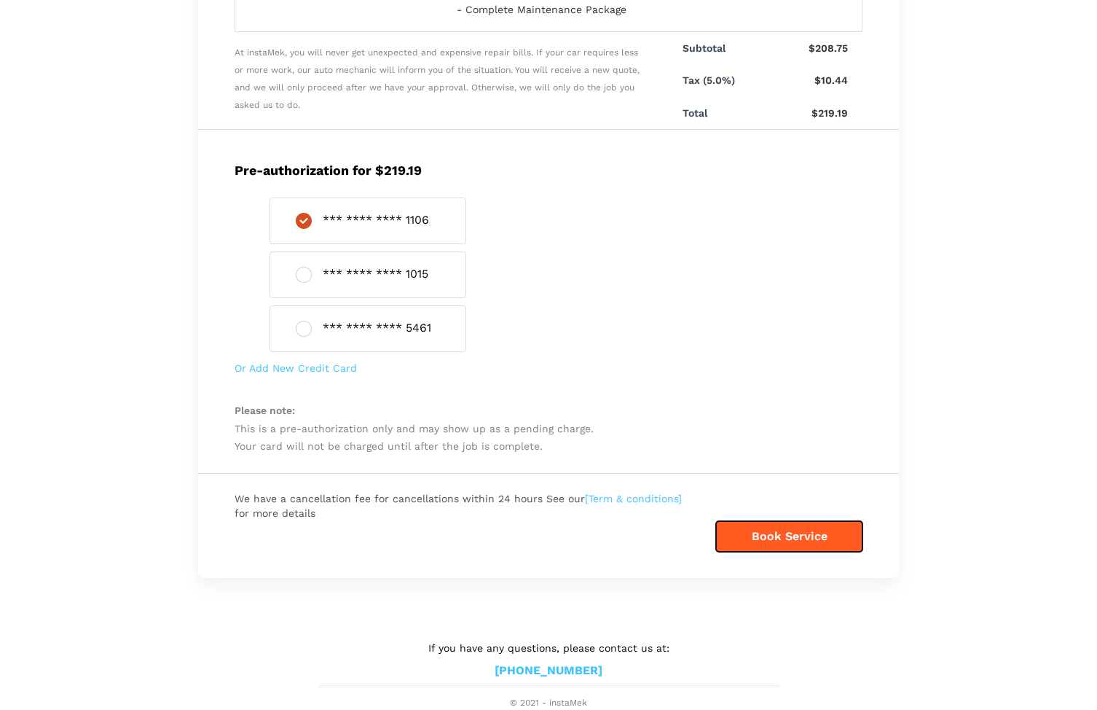
click at [777, 538] on button "Book Service" at bounding box center [789, 536] width 146 height 31
